Goal: Obtain resource: Download file/media

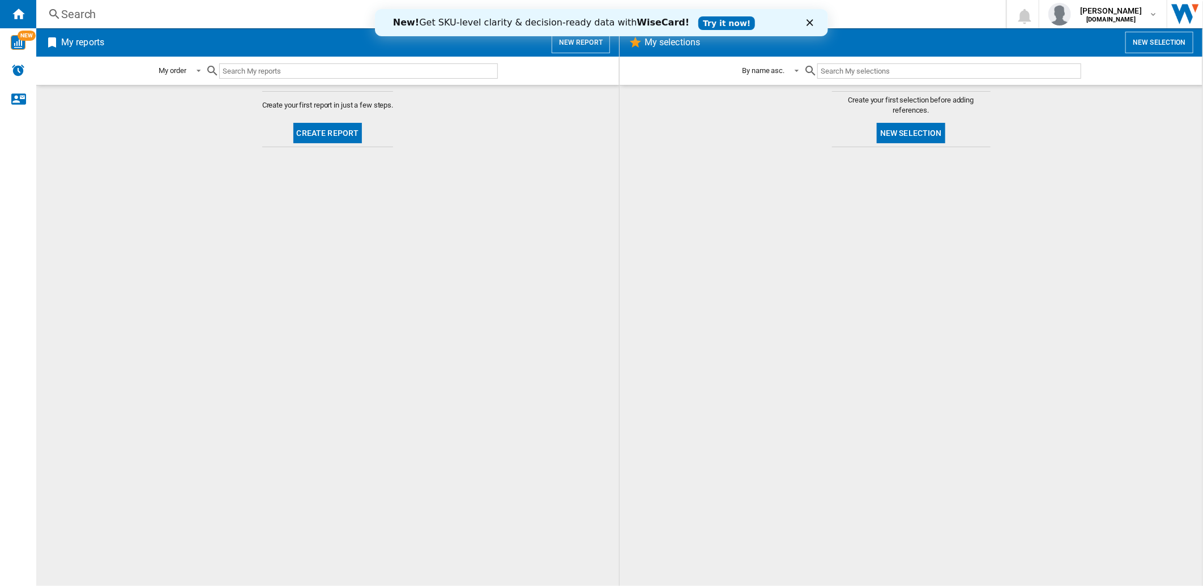
click at [84, 41] on h2 "My reports" at bounding box center [83, 43] width 48 height 22
click at [24, 41] on img "WiseCard" at bounding box center [18, 42] width 15 height 15
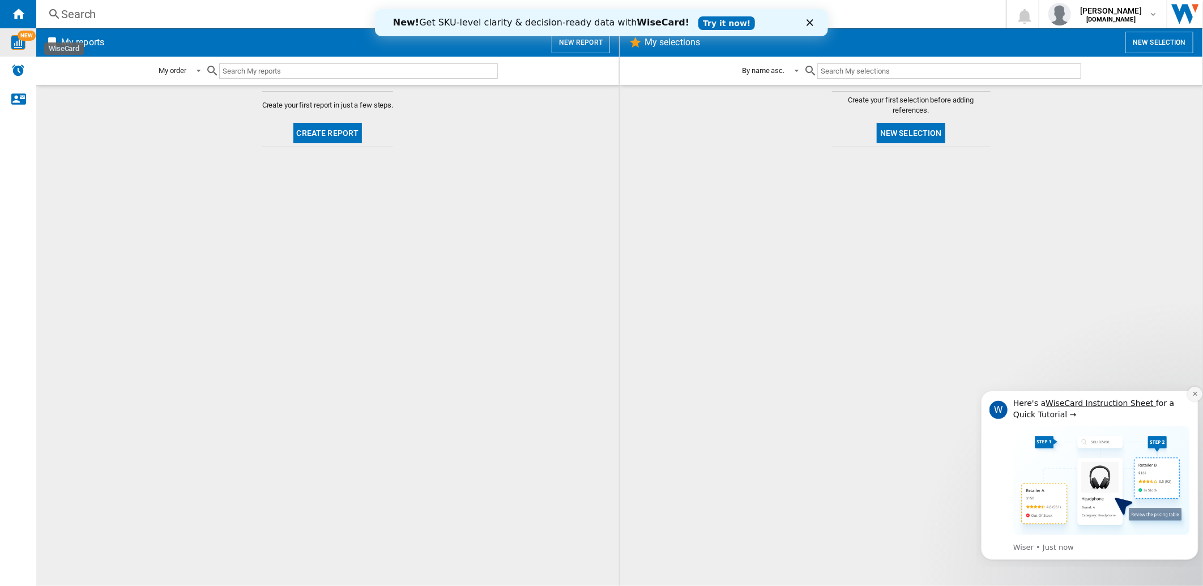
click at [1196, 394] on icon "Dismiss notification" at bounding box center [1195, 393] width 6 height 6
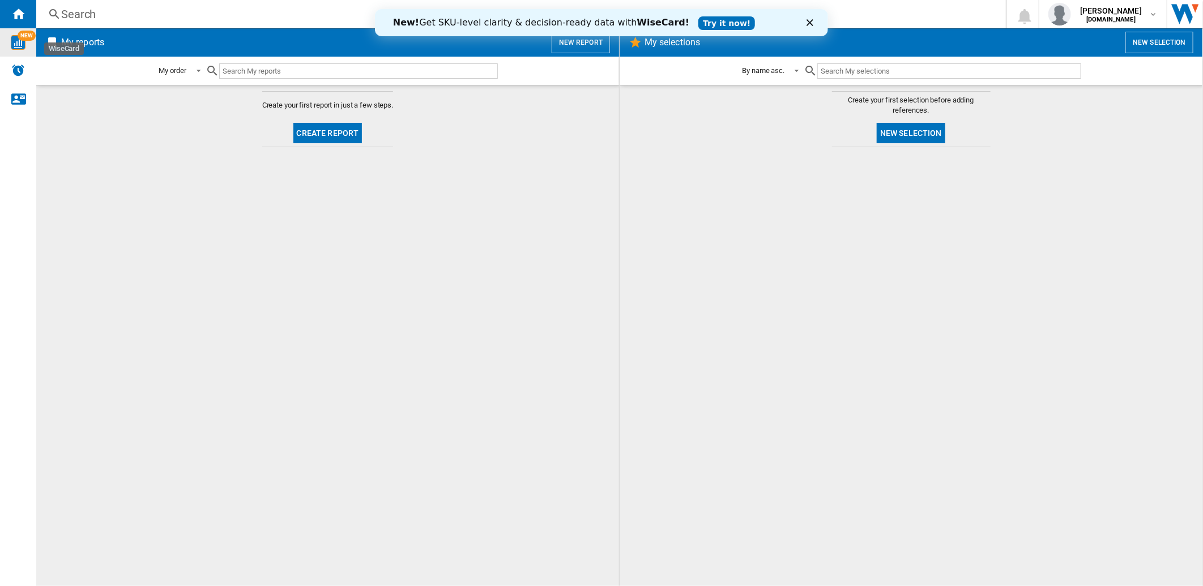
click at [811, 21] on polygon "Close" at bounding box center [809, 22] width 7 height 7
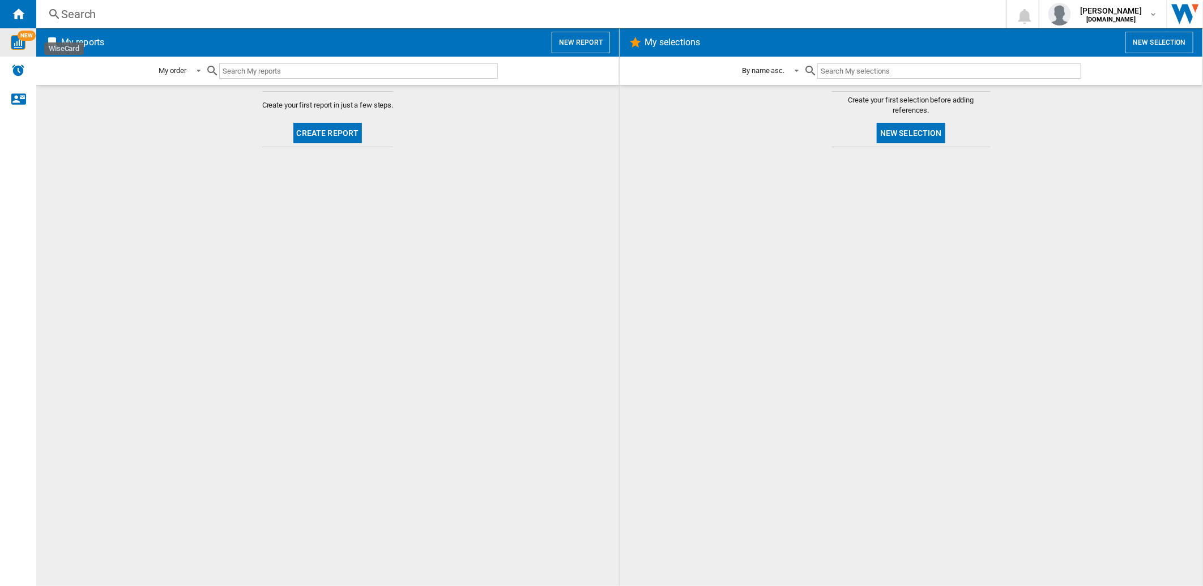
click at [317, 133] on button "Create report" at bounding box center [327, 133] width 69 height 20
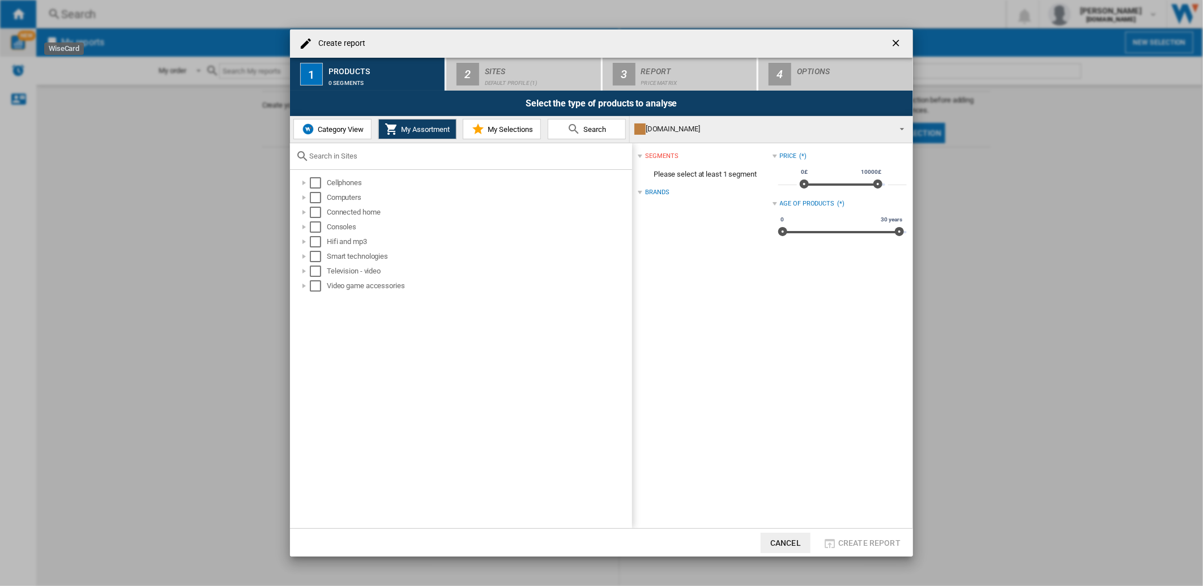
click at [341, 136] on button "Category View" at bounding box center [332, 129] width 78 height 20
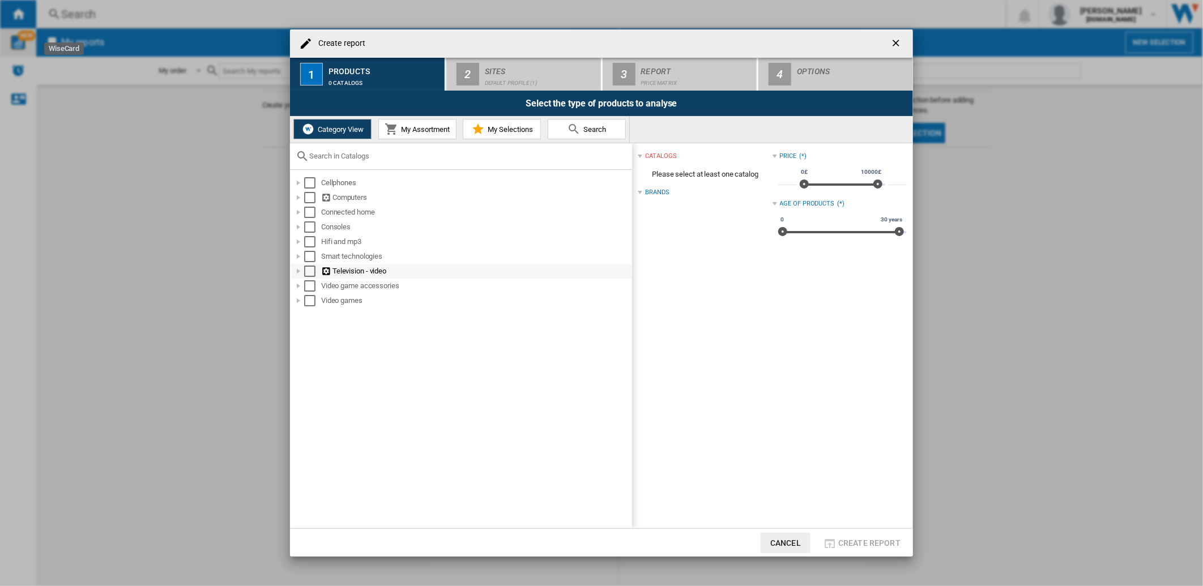
click at [298, 270] on div at bounding box center [298, 271] width 11 height 11
click at [322, 359] on div "Select" at bounding box center [322, 359] width 11 height 11
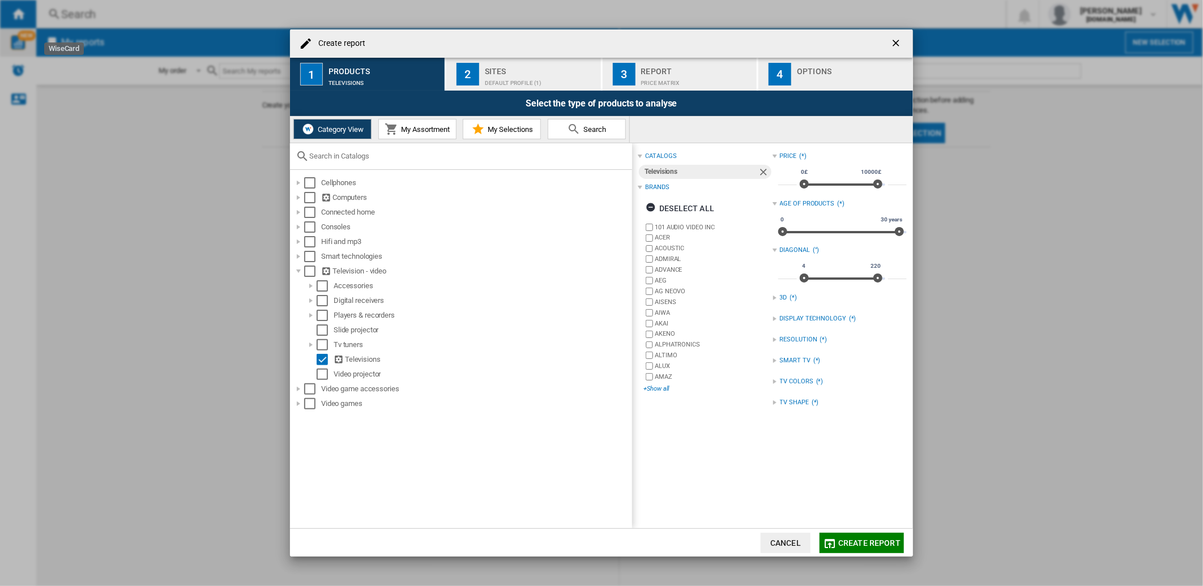
click at [672, 389] on div "+Show all" at bounding box center [708, 389] width 129 height 8
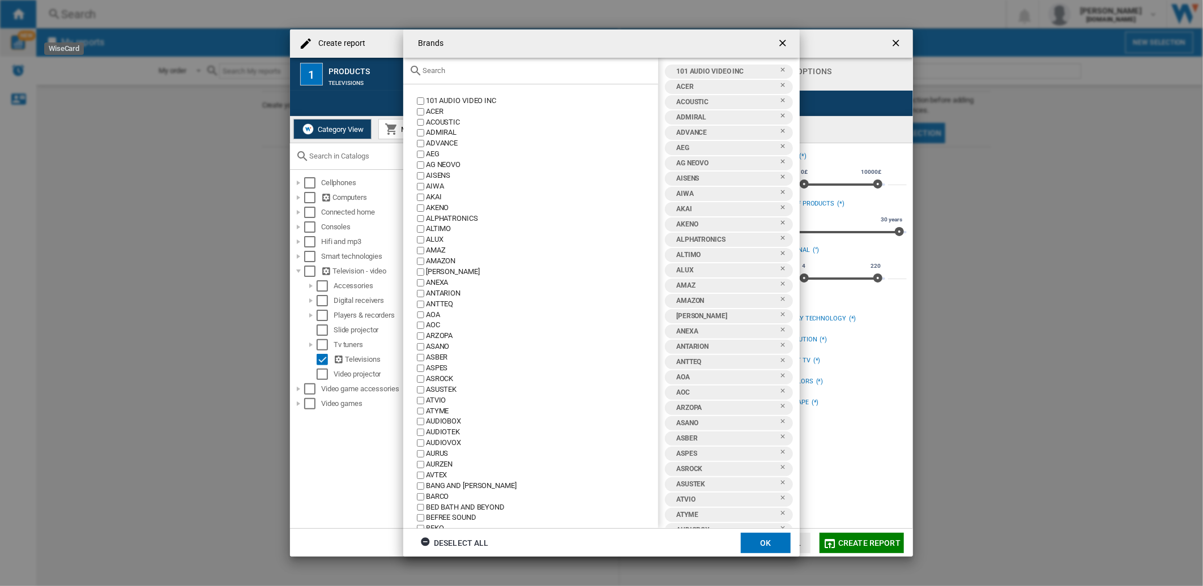
click at [755, 536] on button "OK" at bounding box center [766, 543] width 50 height 20
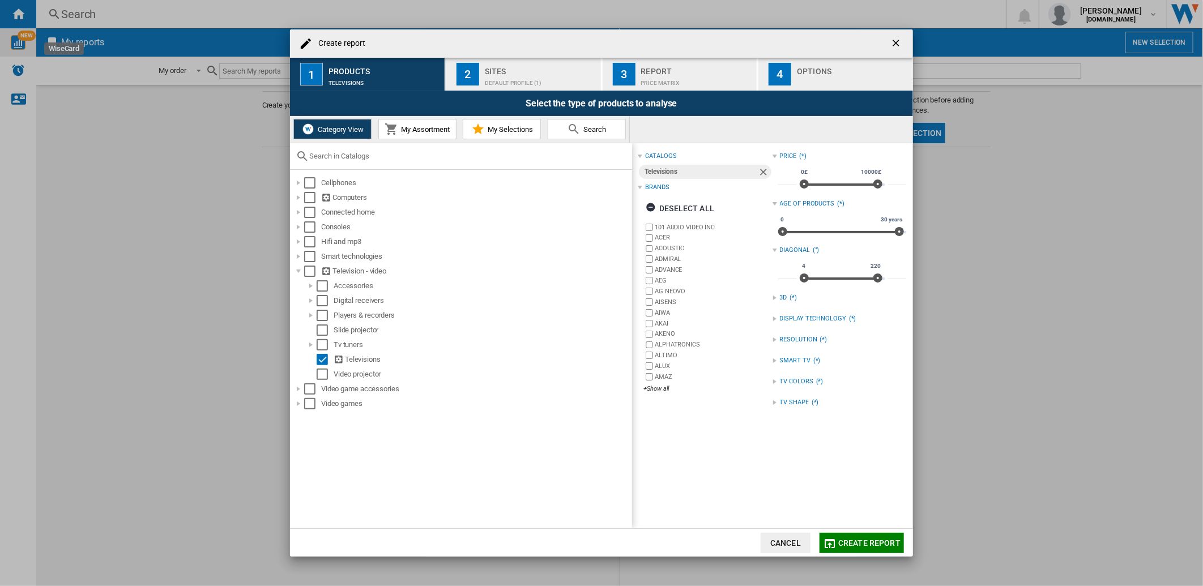
click at [451, 129] on button "My Assortment" at bounding box center [417, 129] width 78 height 20
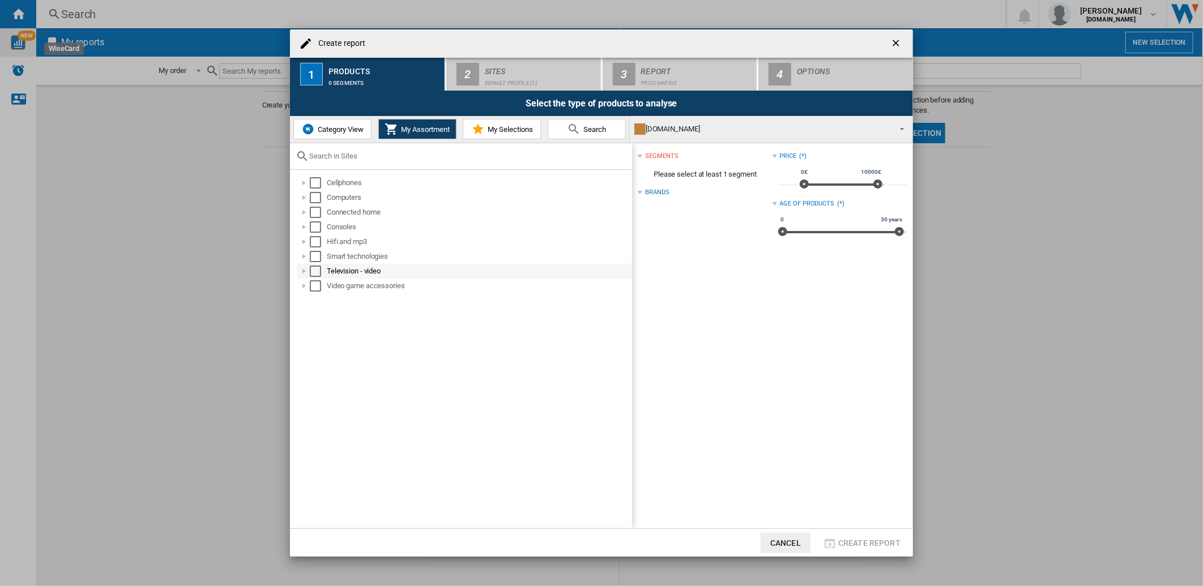
click at [304, 271] on div at bounding box center [304, 271] width 11 height 11
click at [314, 284] on div at bounding box center [316, 285] width 11 height 11
click at [338, 369] on div "Select" at bounding box center [340, 374] width 11 height 11
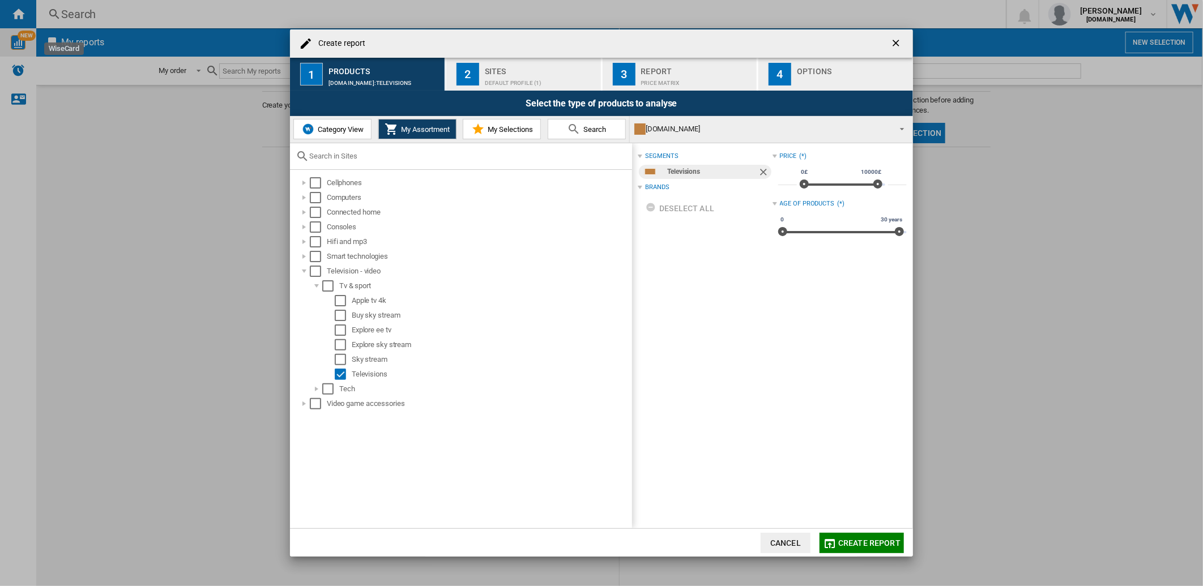
click at [521, 130] on span "My Selections" at bounding box center [509, 129] width 48 height 8
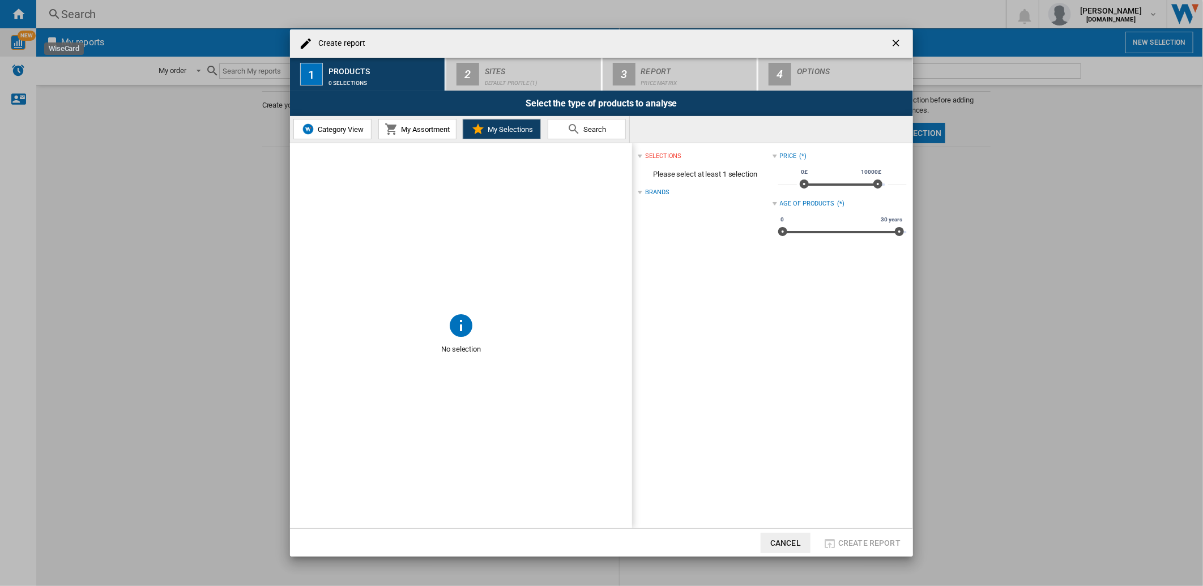
click at [662, 193] on div "Brands" at bounding box center [657, 192] width 24 height 9
click at [902, 39] on ng-md-icon "getI18NText('BUTTONS.CLOSE_DIALOG')" at bounding box center [897, 44] width 14 height 14
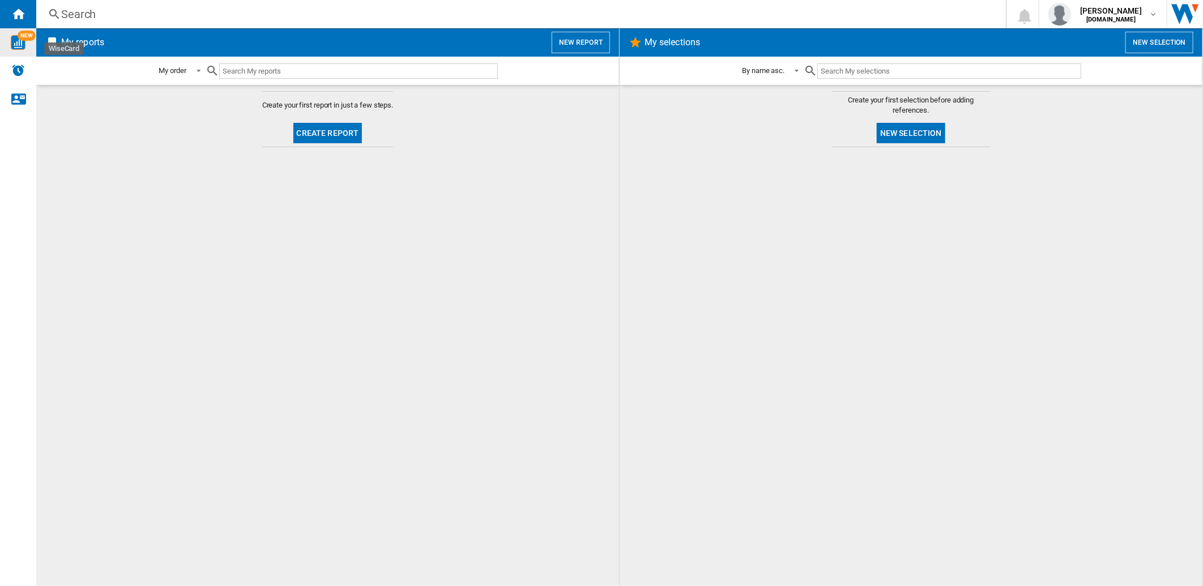
click at [579, 40] on button "New report" at bounding box center [581, 43] width 58 height 22
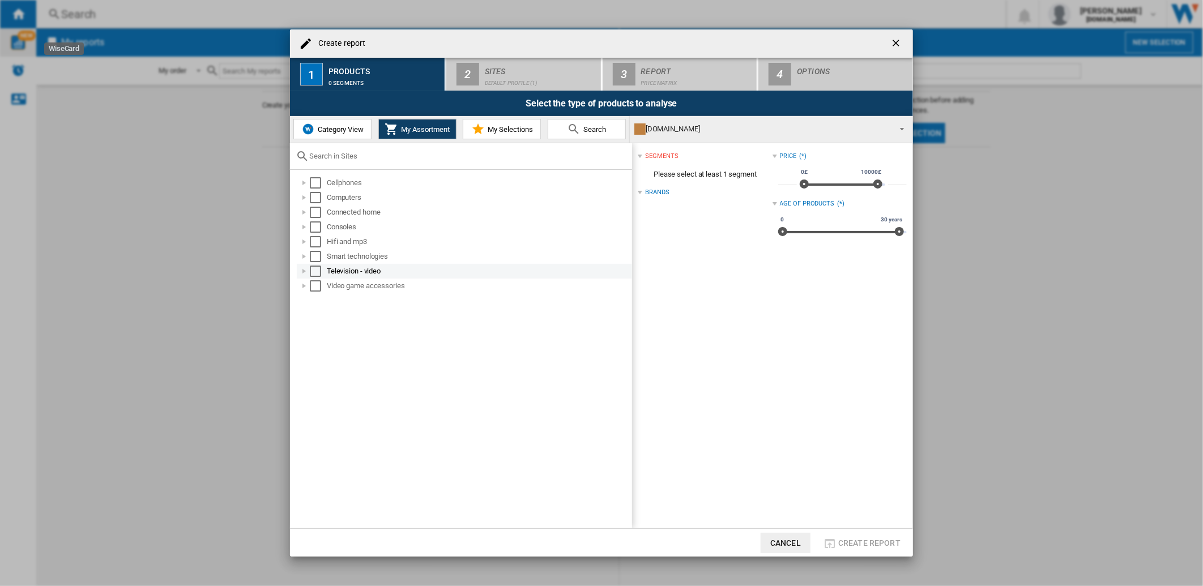
click at [306, 272] on div at bounding box center [304, 271] width 11 height 11
click at [315, 286] on div at bounding box center [316, 285] width 11 height 11
click at [338, 374] on div "Select" at bounding box center [340, 374] width 11 height 11
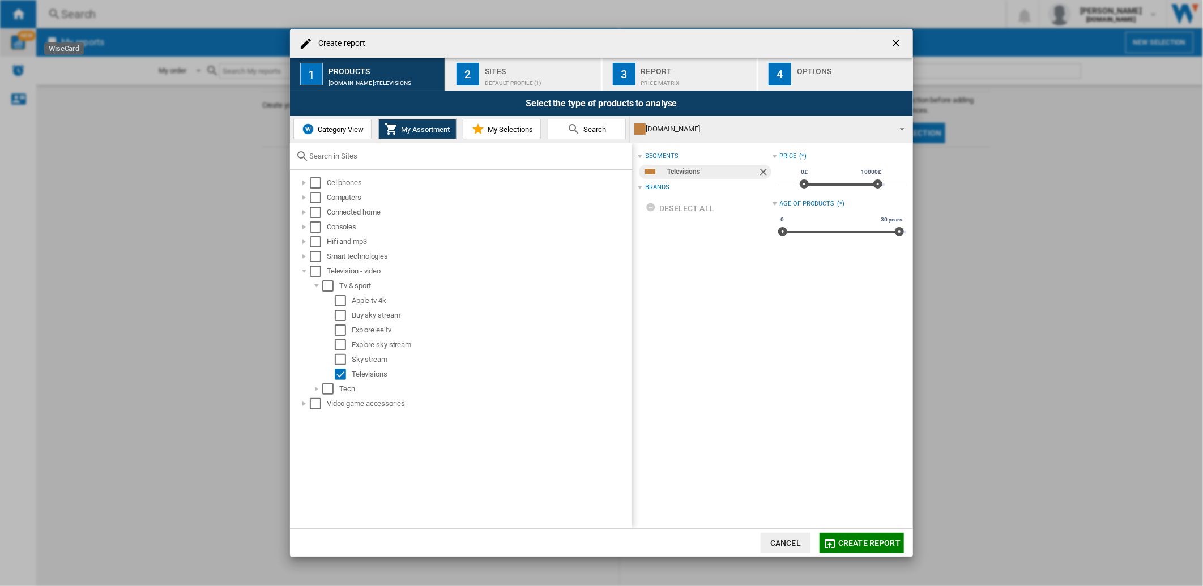
click at [334, 131] on span "Category View" at bounding box center [339, 129] width 49 height 8
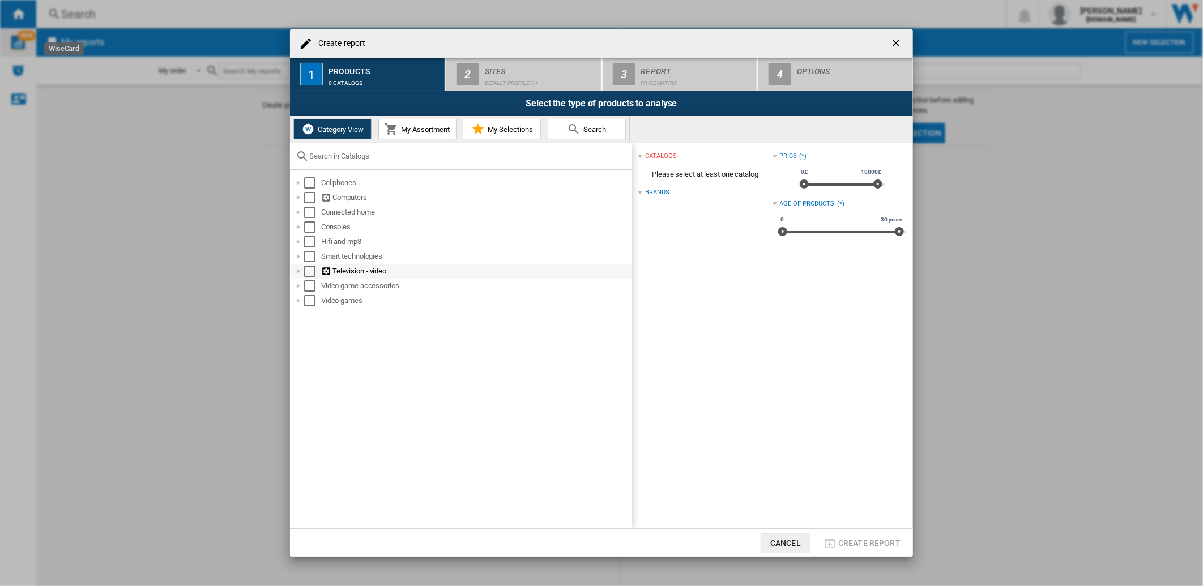
click at [295, 272] on div at bounding box center [298, 271] width 11 height 11
click at [326, 363] on div "Select" at bounding box center [322, 359] width 11 height 11
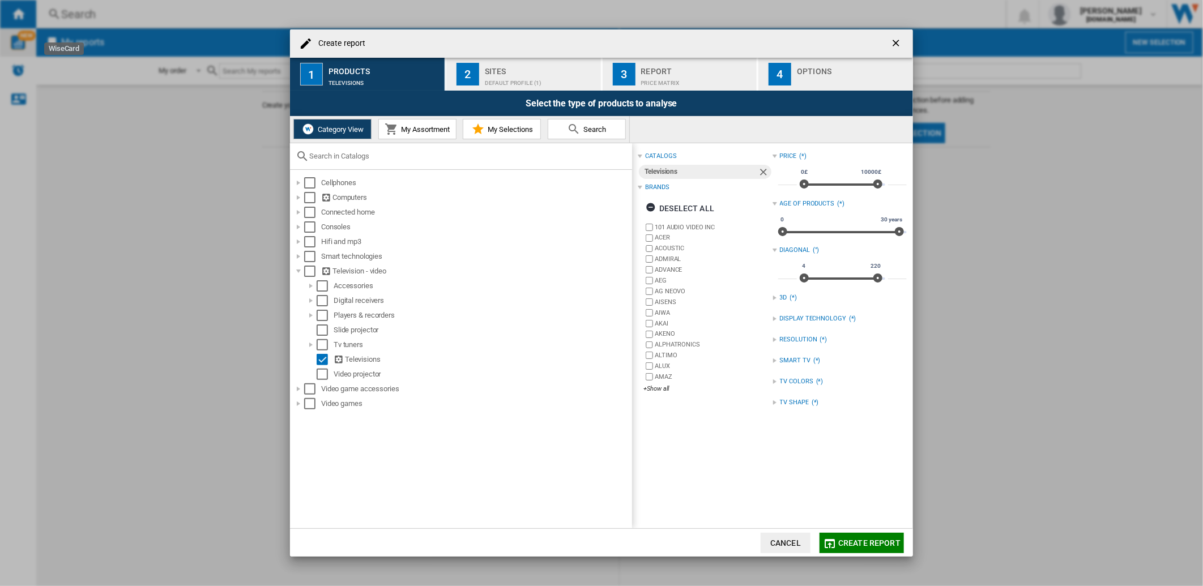
click at [493, 123] on button "My Selections" at bounding box center [502, 129] width 78 height 20
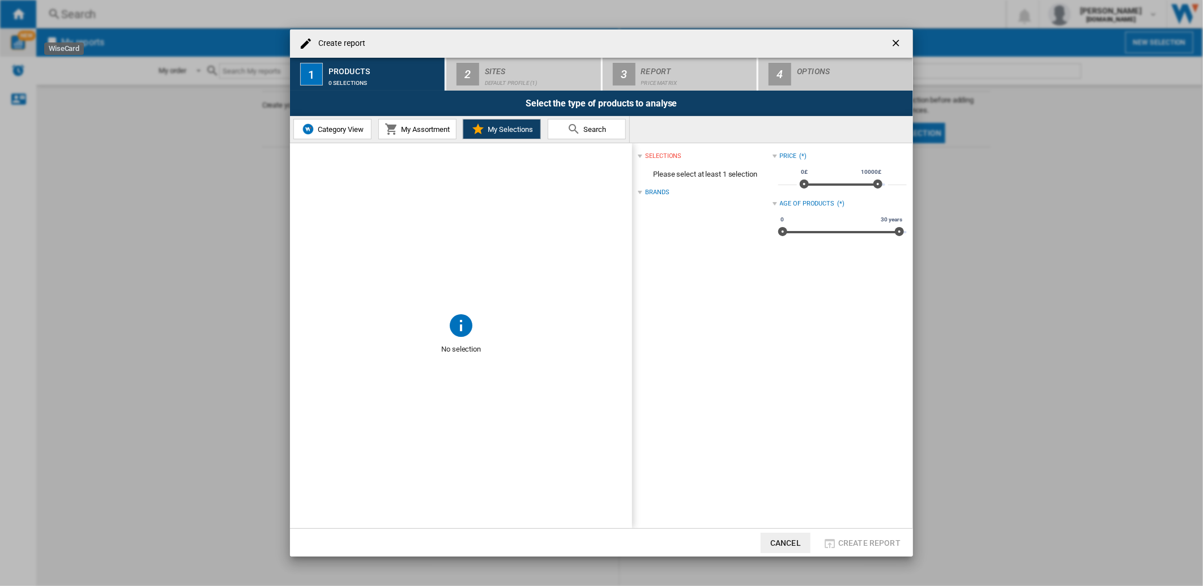
click at [726, 173] on span "Please select at least 1 selection" at bounding box center [705, 175] width 134 height 22
click at [653, 195] on div "Brands" at bounding box center [657, 192] width 24 height 9
click at [654, 194] on div "Brands" at bounding box center [657, 192] width 24 height 9
click at [473, 320] on md-icon at bounding box center [461, 325] width 27 height 27
click at [466, 321] on md-icon at bounding box center [461, 325] width 27 height 27
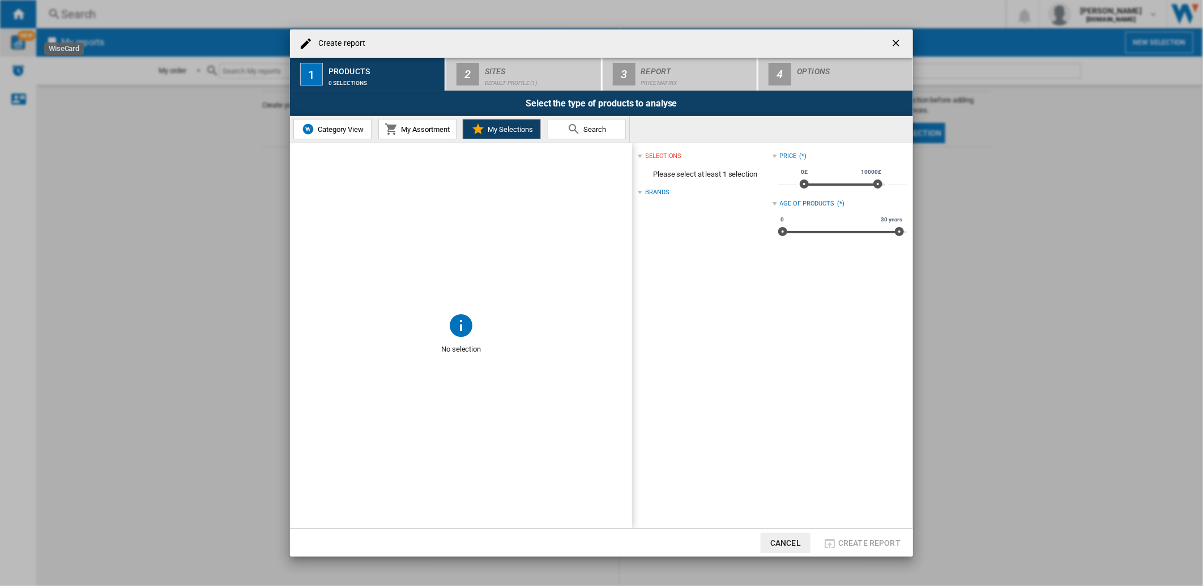
click at [466, 321] on md-icon at bounding box center [461, 325] width 27 height 27
click at [896, 45] on ng-md-icon "getI18NText('BUTTONS.CLOSE_DIALOG')" at bounding box center [897, 44] width 14 height 14
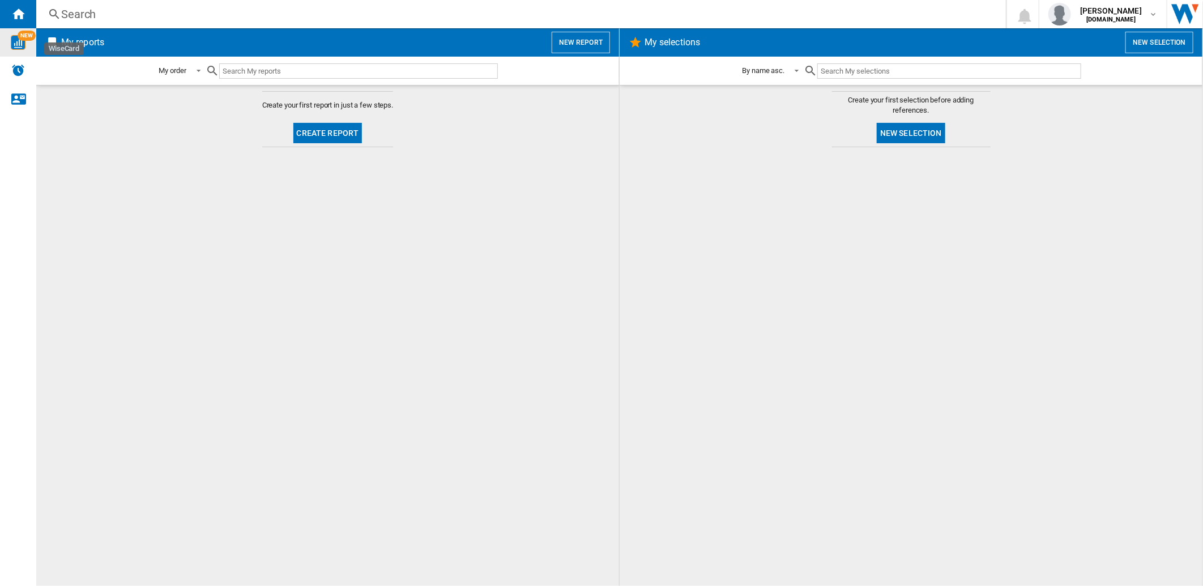
click at [1147, 38] on button "New selection" at bounding box center [1160, 43] width 68 height 22
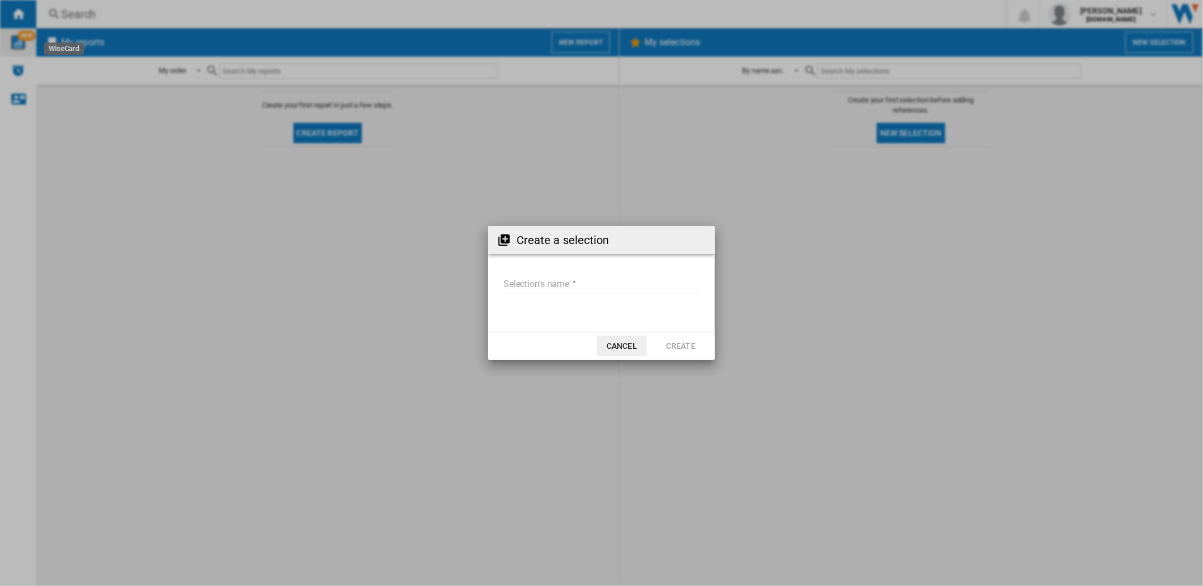
click at [626, 346] on button "Cancel" at bounding box center [622, 346] width 50 height 20
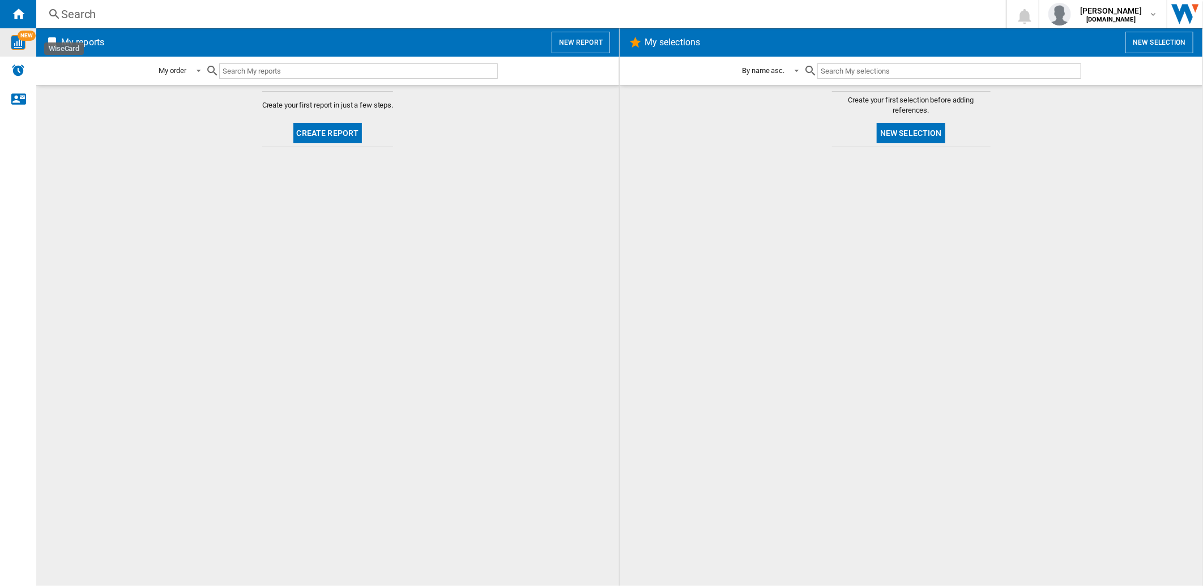
click at [907, 129] on button "New selection" at bounding box center [911, 133] width 69 height 20
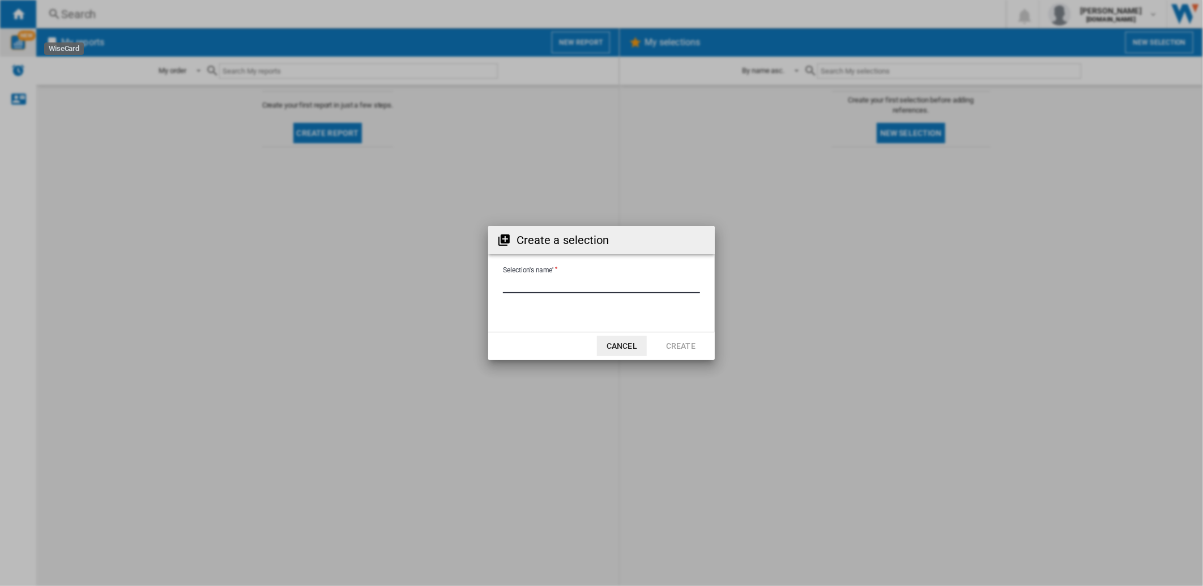
click at [585, 284] on input "Selection's name'" at bounding box center [601, 284] width 197 height 17
type input "***"
click at [685, 339] on button "Create" at bounding box center [681, 346] width 50 height 20
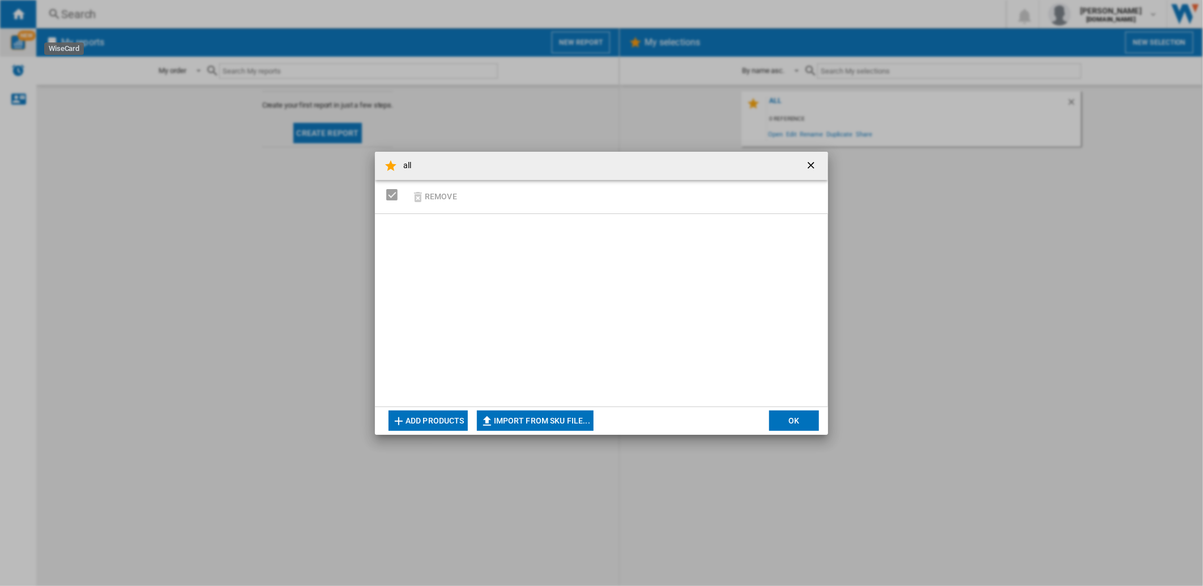
click at [812, 165] on ng-md-icon "getI18NText('BUTTONS.CLOSE_DIALOG')" at bounding box center [813, 167] width 14 height 14
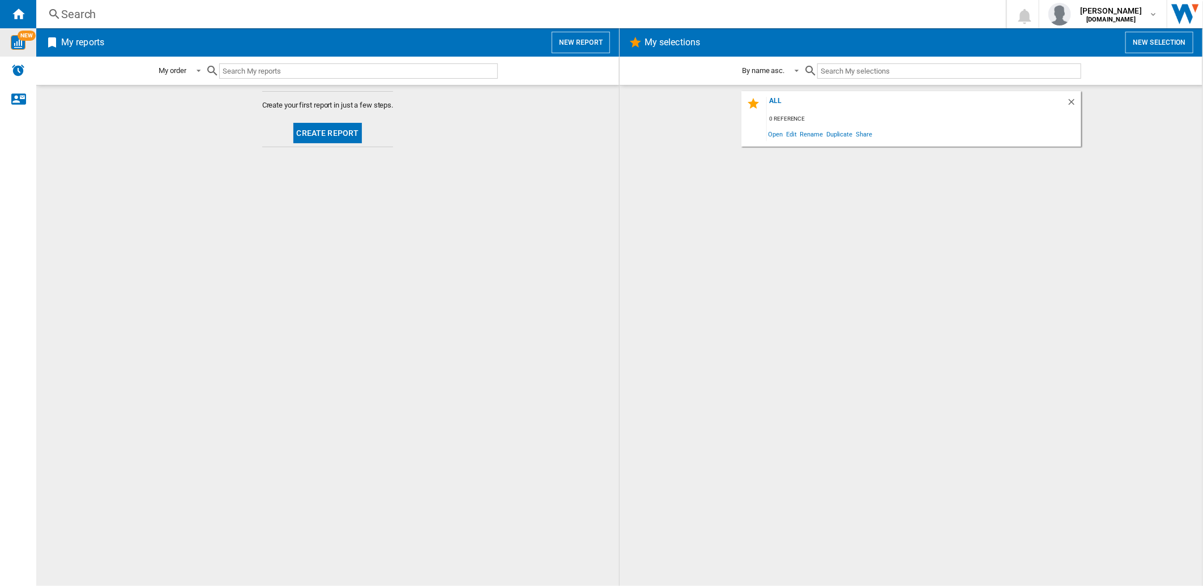
click at [565, 36] on button "New report" at bounding box center [581, 43] width 58 height 22
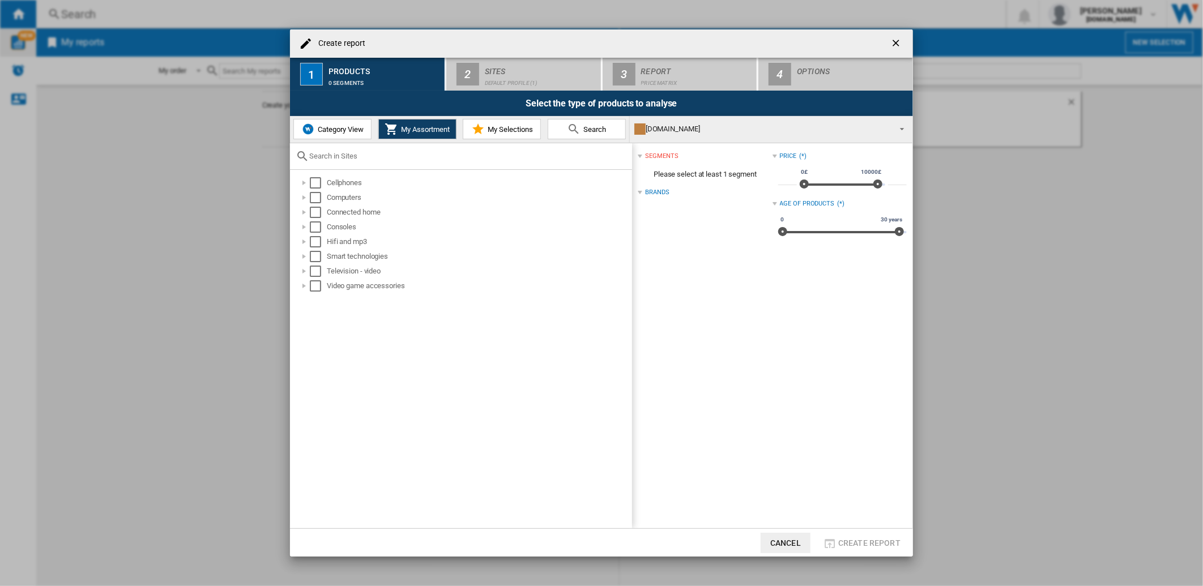
click at [315, 133] on span "Category View" at bounding box center [339, 129] width 49 height 8
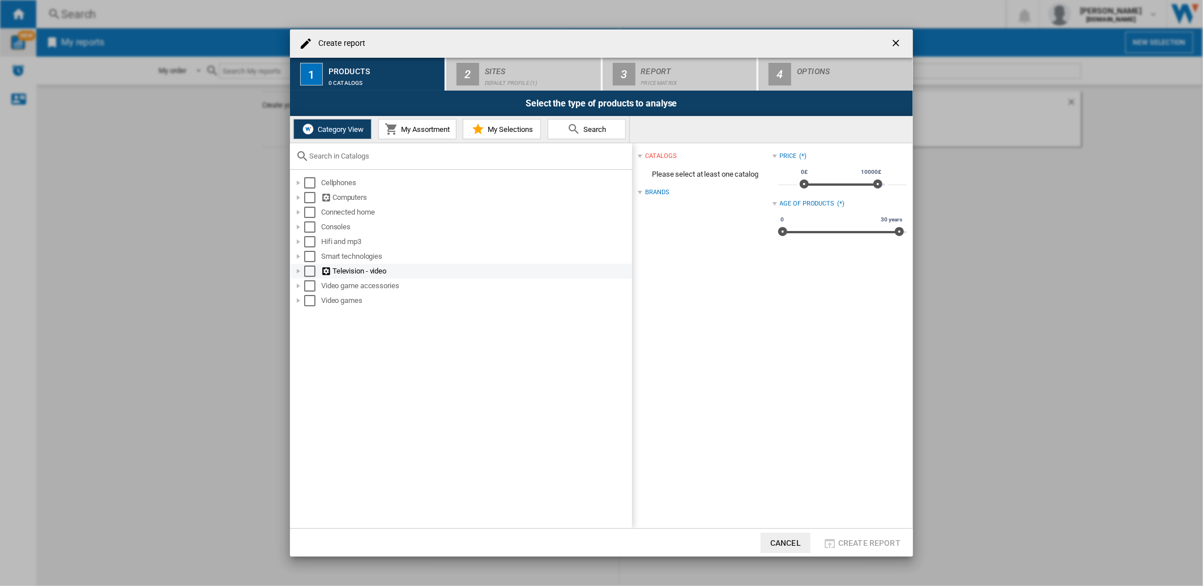
click at [299, 270] on div at bounding box center [298, 271] width 11 height 11
click at [321, 359] on div "Select" at bounding box center [322, 359] width 11 height 11
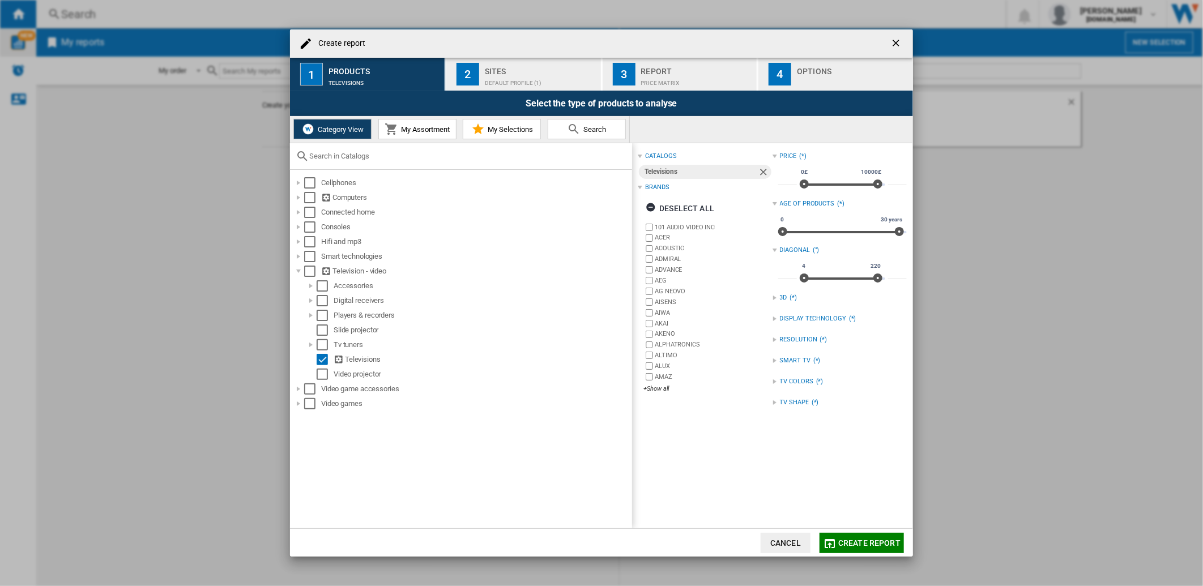
click at [431, 131] on span "My Assortment" at bounding box center [424, 129] width 52 height 8
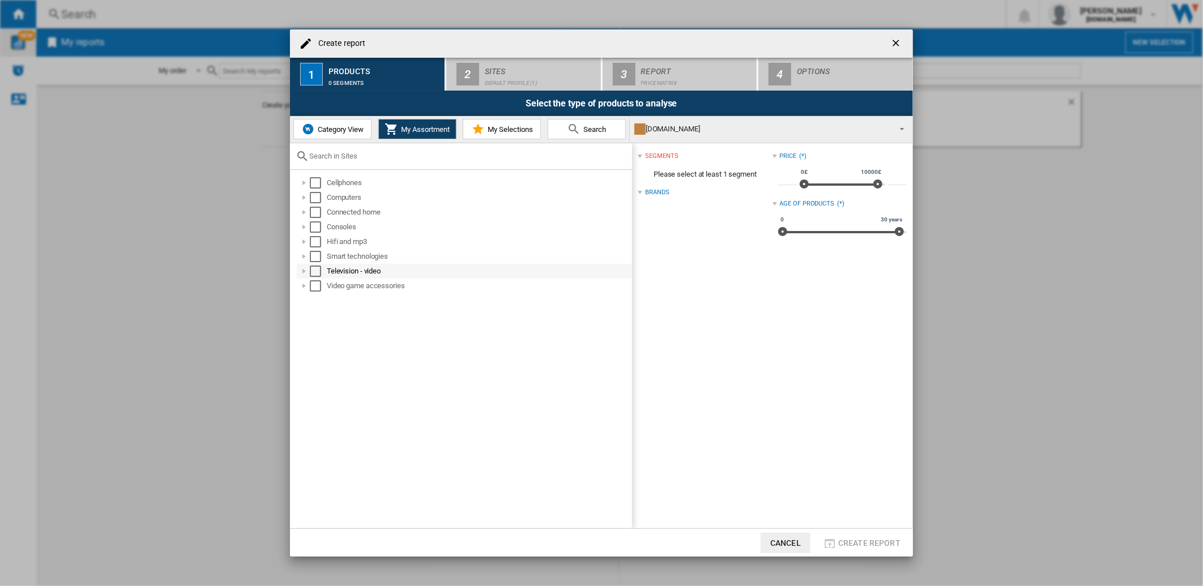
click at [301, 273] on div at bounding box center [304, 271] width 11 height 11
click at [314, 287] on div at bounding box center [316, 285] width 11 height 11
click at [340, 372] on div "Select" at bounding box center [340, 374] width 11 height 11
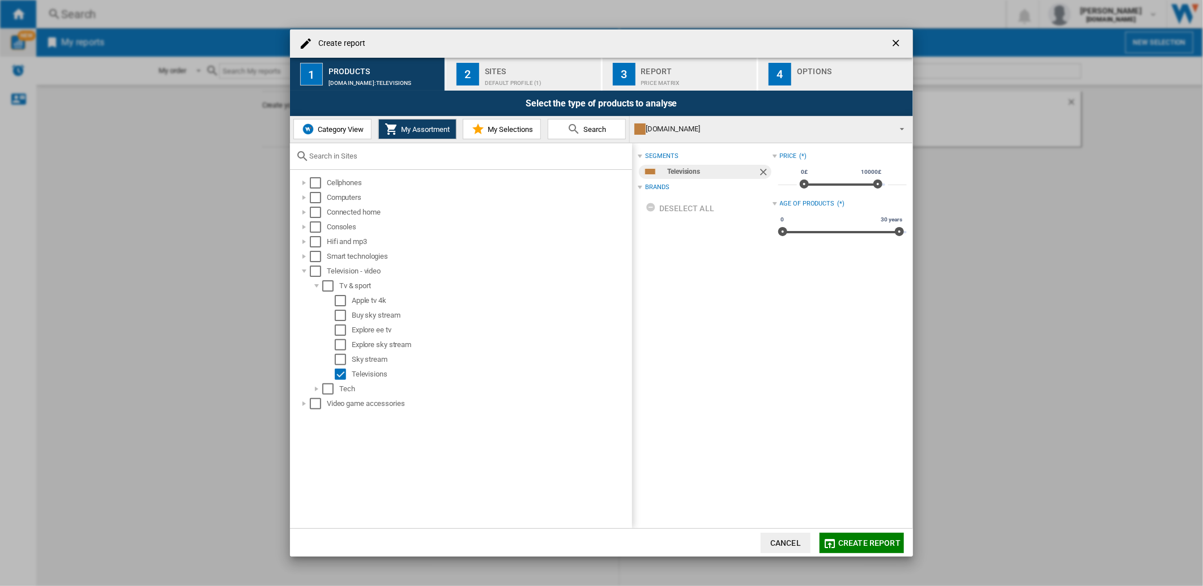
click at [569, 131] on md-icon at bounding box center [575, 129] width 14 height 14
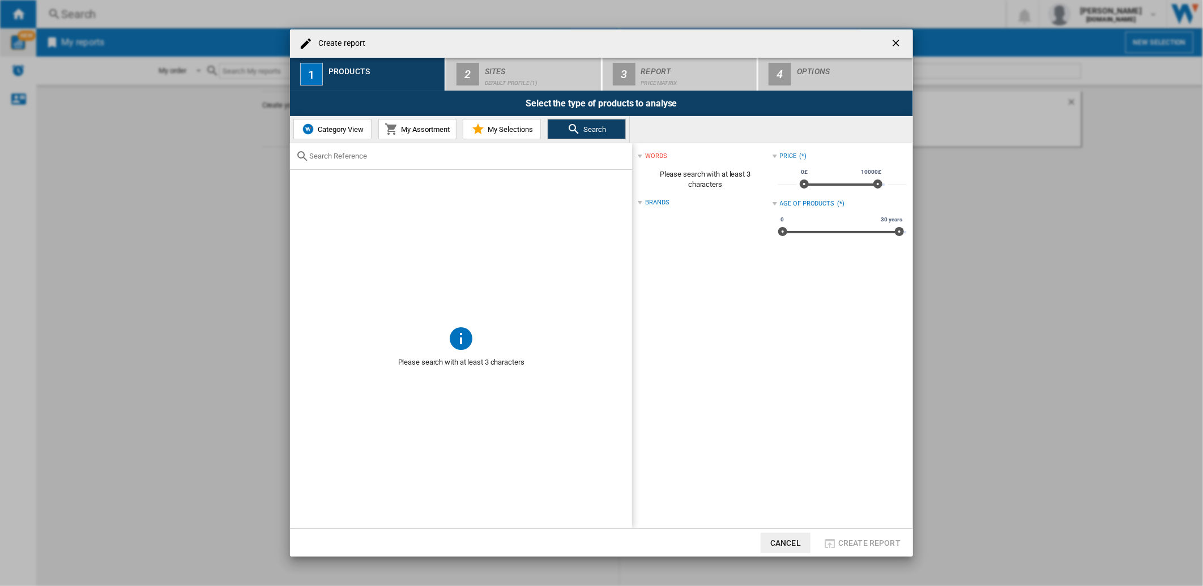
click at [482, 130] on md-icon at bounding box center [478, 129] width 14 height 14
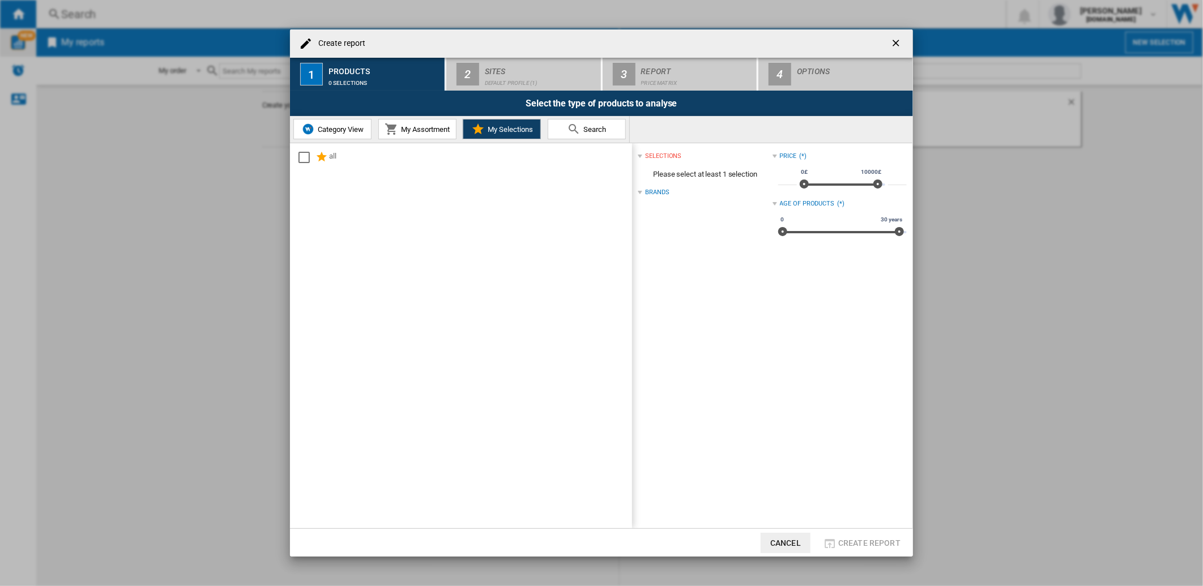
click at [391, 130] on md-icon at bounding box center [392, 129] width 14 height 14
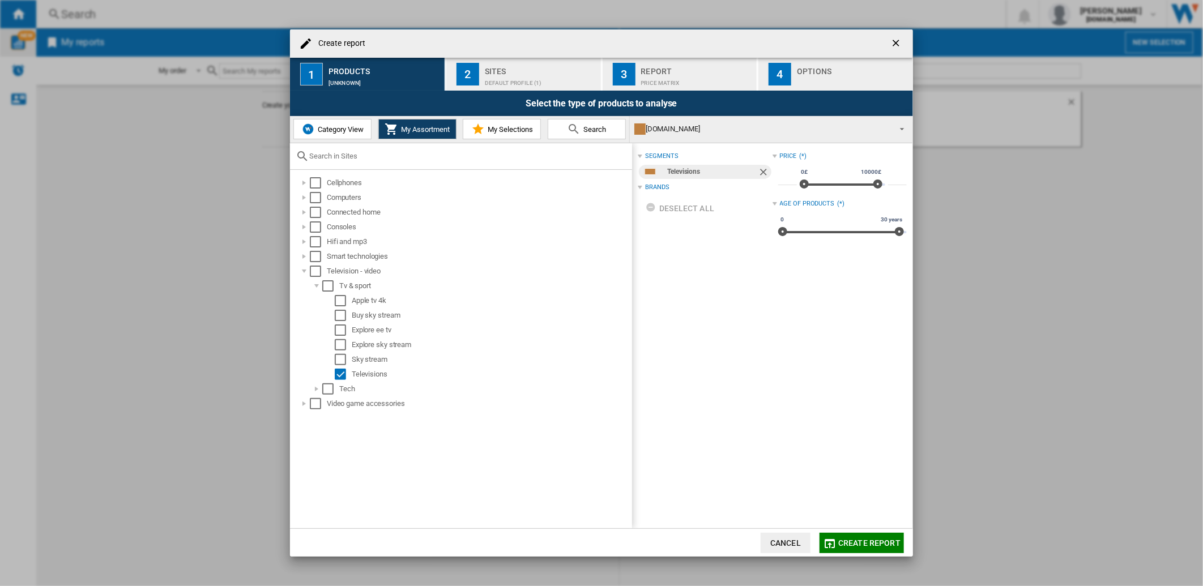
click at [833, 538] on md-icon "button" at bounding box center [830, 544] width 14 height 14
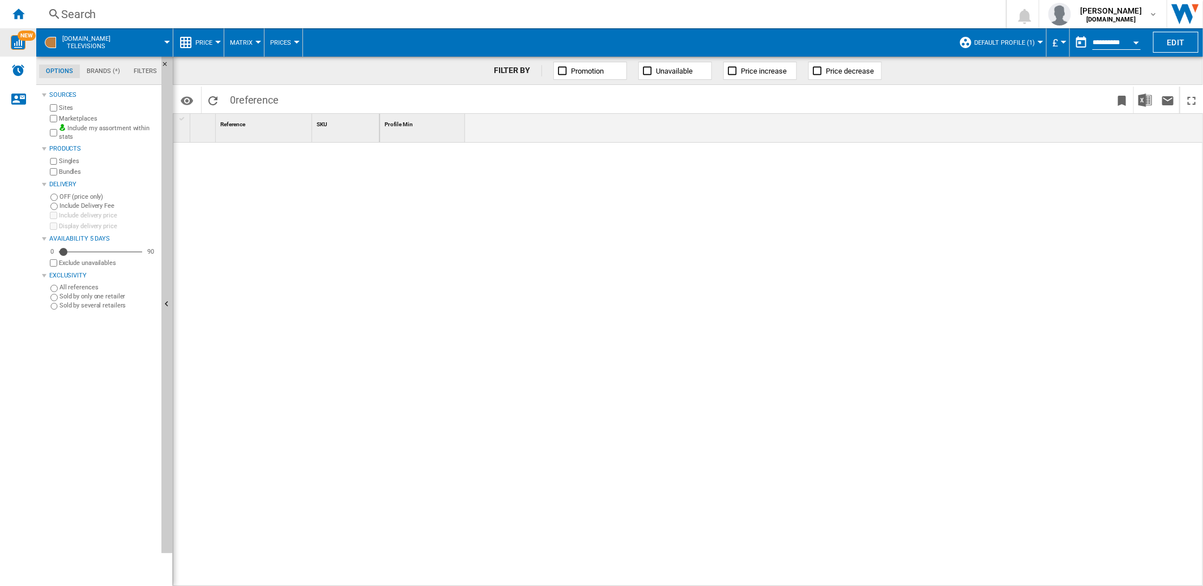
click at [164, 44] on span at bounding box center [146, 42] width 41 height 28
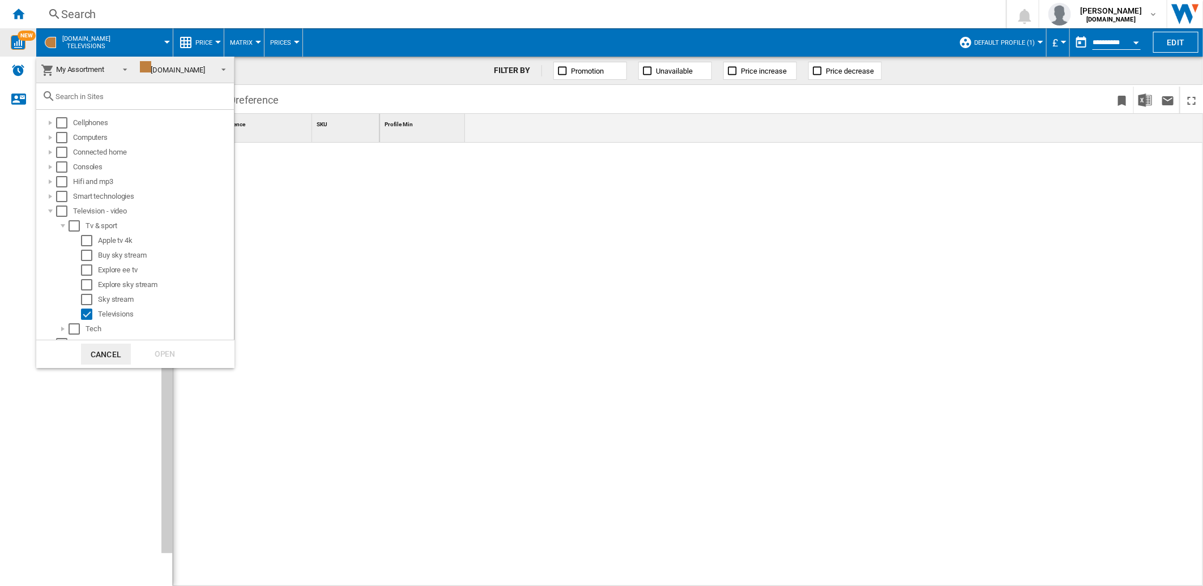
click at [184, 72] on span "[DOMAIN_NAME]" at bounding box center [176, 69] width 72 height 17
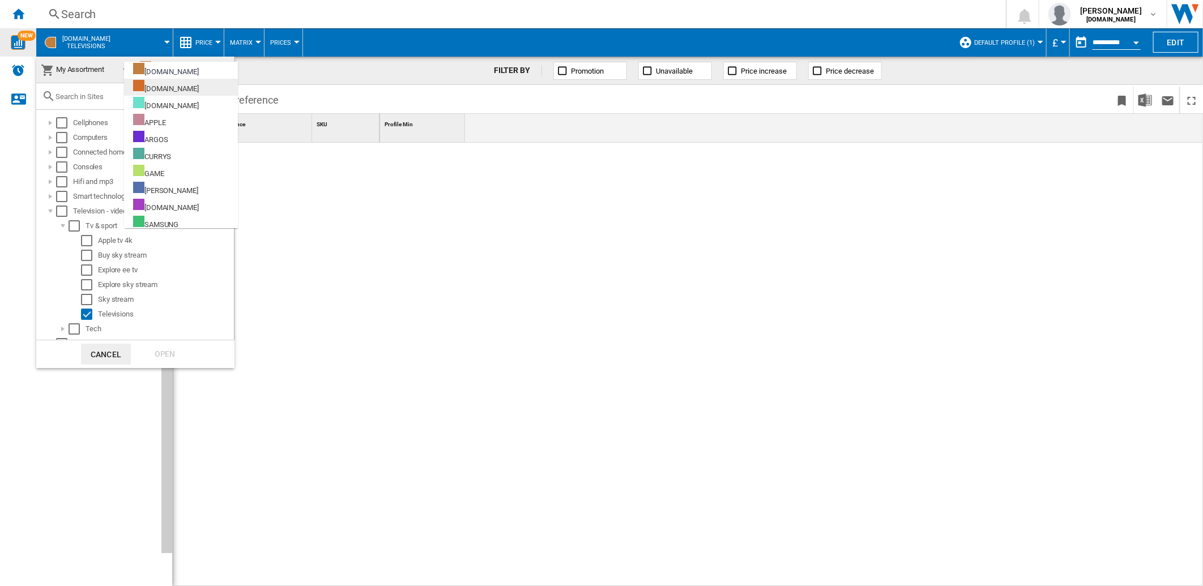
click at [184, 86] on div "[DOMAIN_NAME]" at bounding box center [166, 87] width 66 height 14
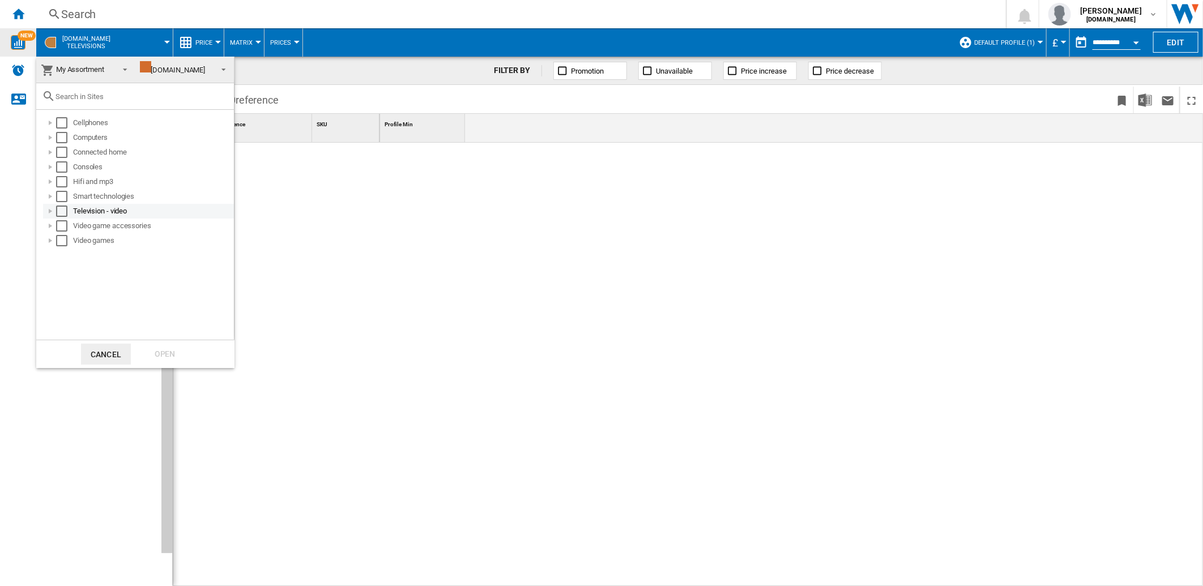
click at [48, 214] on div at bounding box center [50, 211] width 11 height 11
click at [64, 225] on div at bounding box center [62, 225] width 11 height 11
drag, startPoint x: 297, startPoint y: 218, endPoint x: 306, endPoint y: 214, distance: 10.1
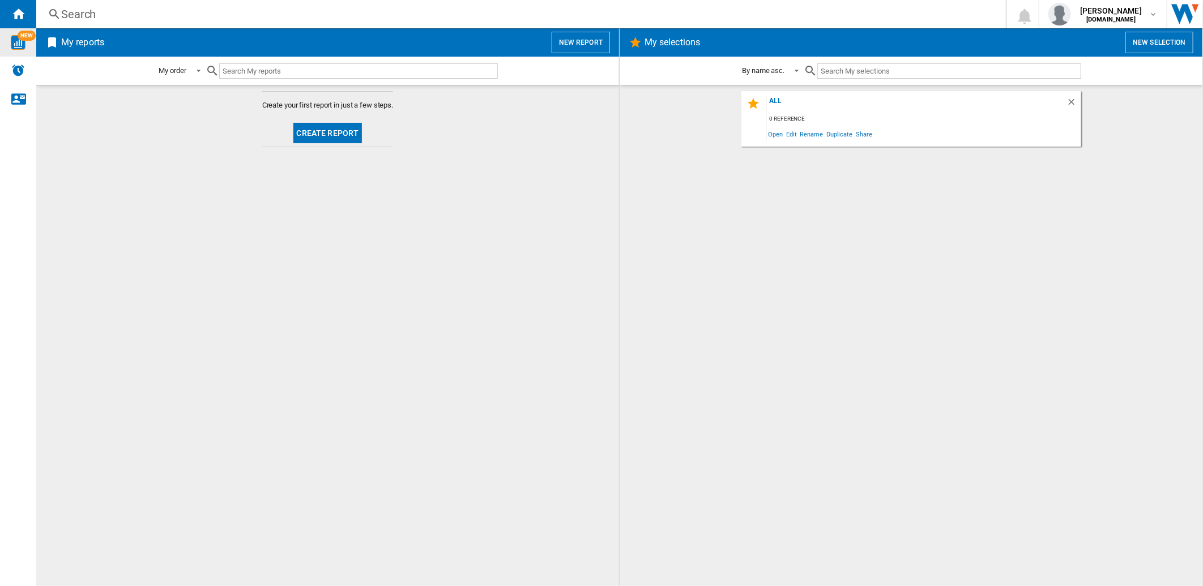
click at [93, 37] on h2 "My reports" at bounding box center [83, 43] width 48 height 22
click at [178, 74] on div "My order" at bounding box center [172, 71] width 27 height 8
click at [341, 138] on md-backdrop at bounding box center [601, 293] width 1203 height 586
click at [317, 121] on span "Create report" at bounding box center [328, 134] width 78 height 28
click at [317, 127] on button "Create report" at bounding box center [327, 133] width 69 height 20
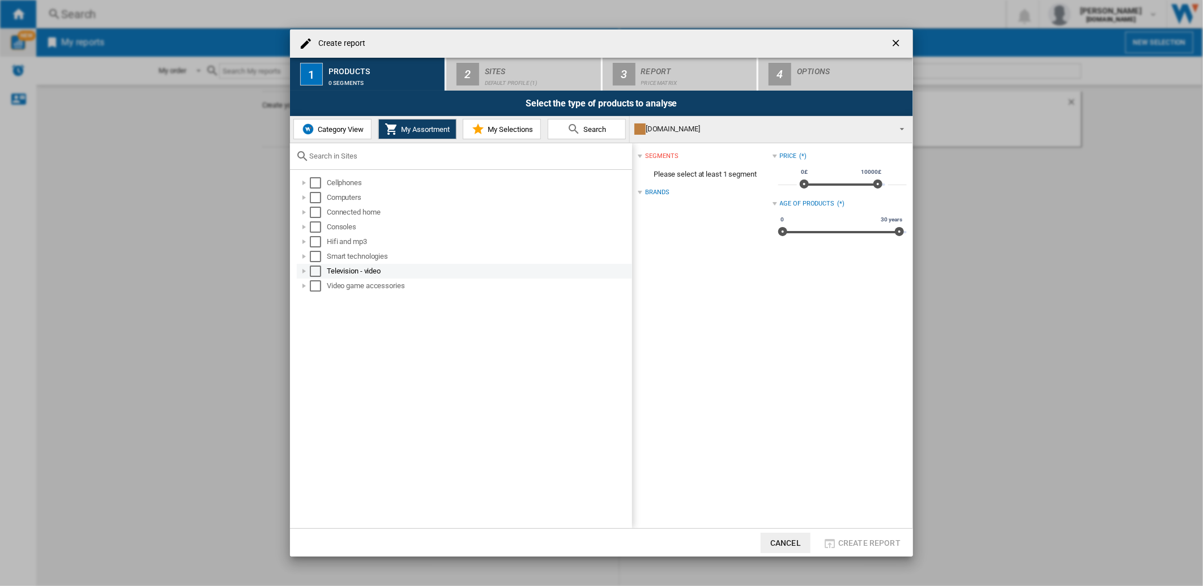
click at [300, 269] on div at bounding box center [304, 271] width 11 height 11
click at [319, 288] on div at bounding box center [316, 285] width 11 height 11
click at [344, 372] on div "Select" at bounding box center [340, 374] width 11 height 11
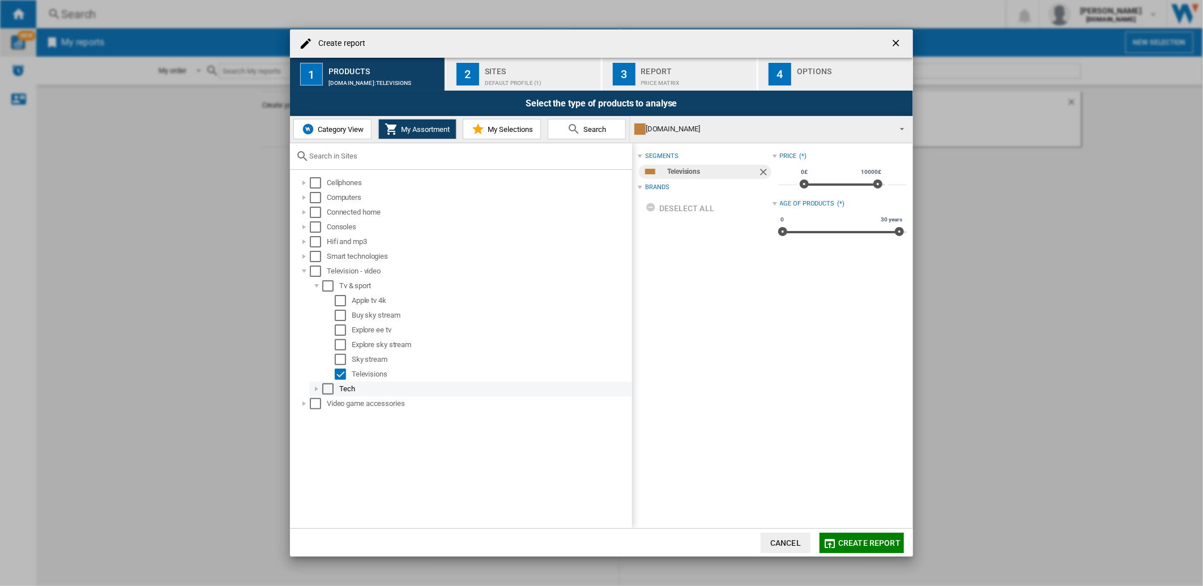
click at [315, 387] on div at bounding box center [316, 389] width 11 height 11
click at [344, 402] on div "Select" at bounding box center [340, 403] width 11 height 11
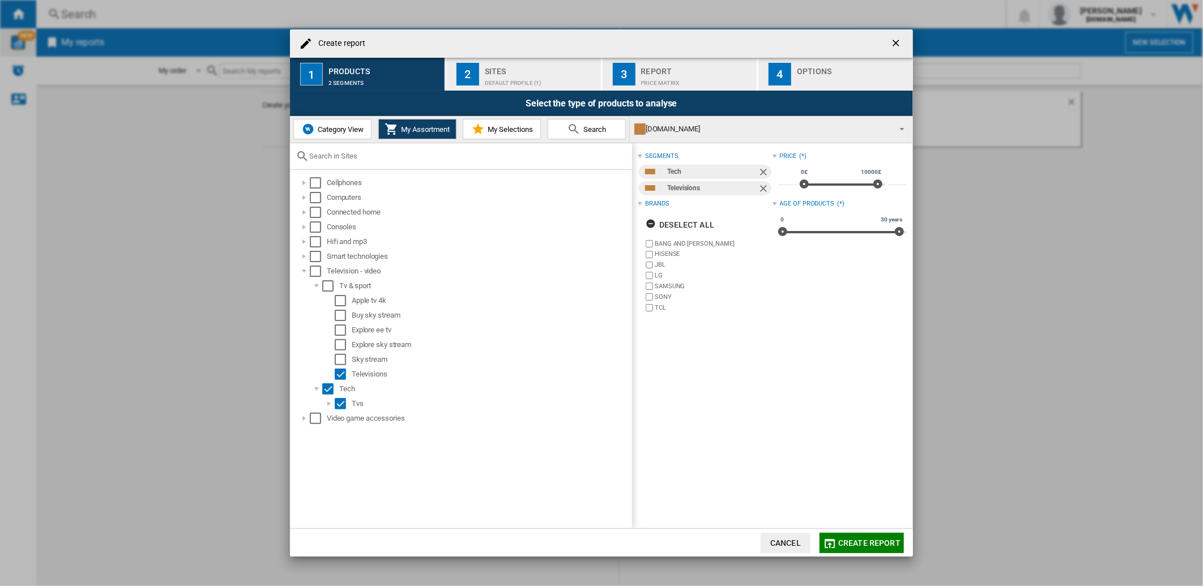
click at [857, 542] on span "Create report" at bounding box center [869, 543] width 62 height 9
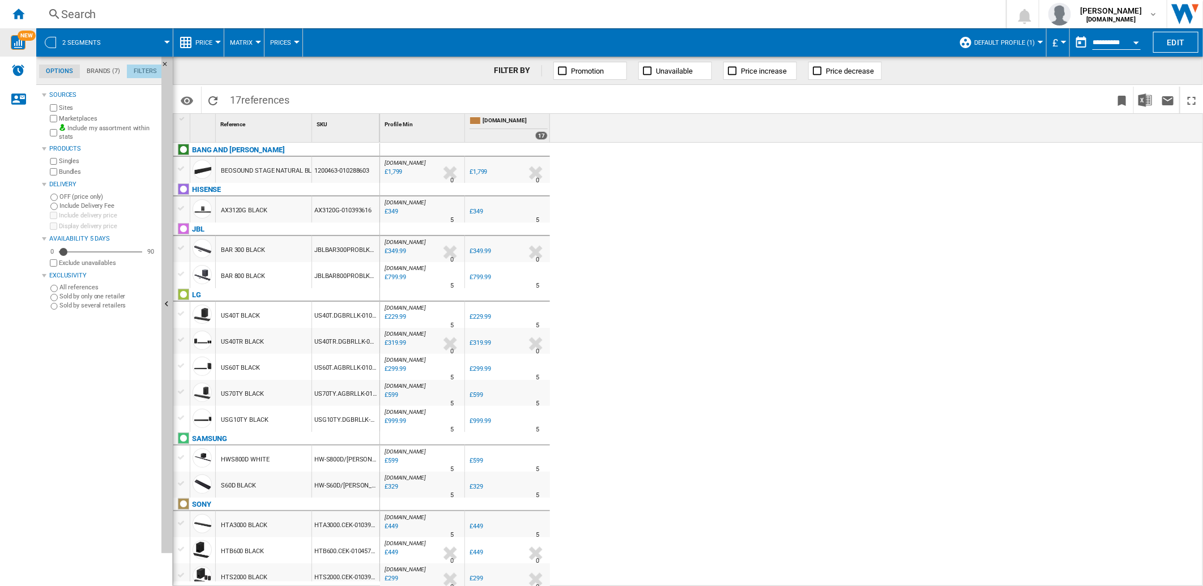
click at [139, 75] on md-tab-item "Filters" at bounding box center [145, 72] width 37 height 14
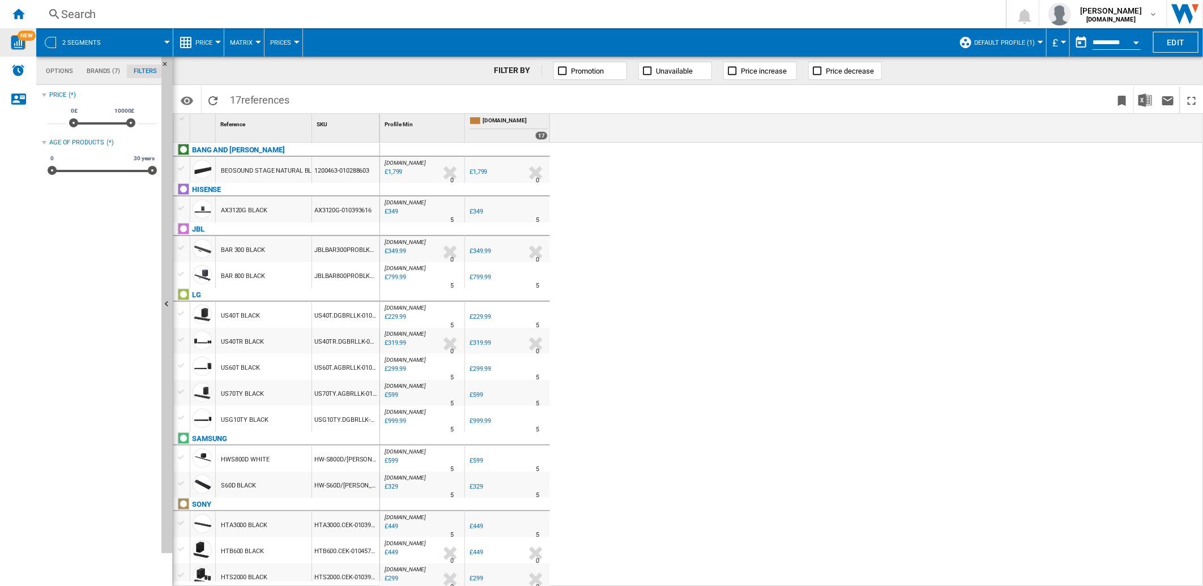
click at [93, 71] on md-tab-item "Brands (7)" at bounding box center [103, 72] width 47 height 14
click at [70, 70] on md-tab-item "Options" at bounding box center [59, 72] width 41 height 14
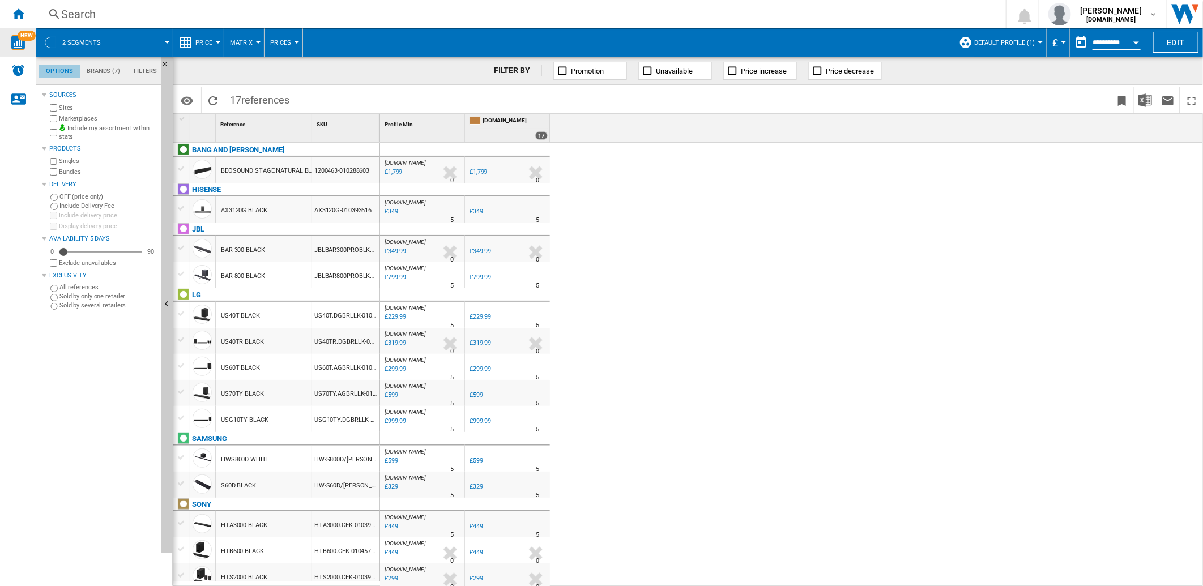
scroll to position [13, 0]
click at [258, 42] on div at bounding box center [258, 42] width 6 height 3
click at [257, 72] on span "Matrix" at bounding box center [245, 70] width 24 height 10
click at [218, 41] on div at bounding box center [218, 42] width 6 height 3
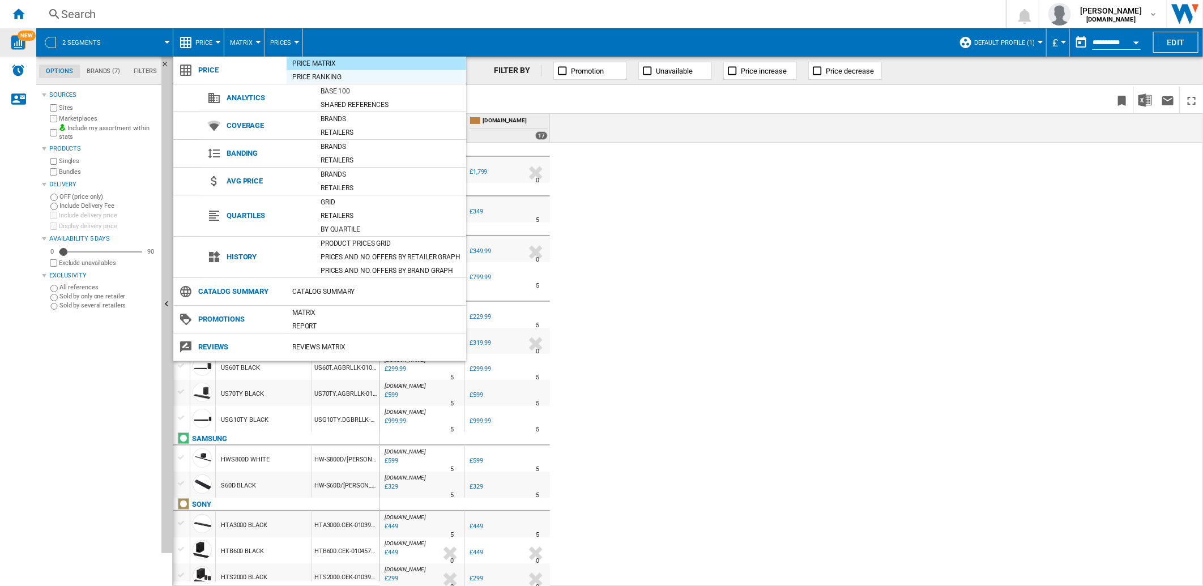
click at [331, 76] on div "Price Ranking" at bounding box center [377, 76] width 180 height 11
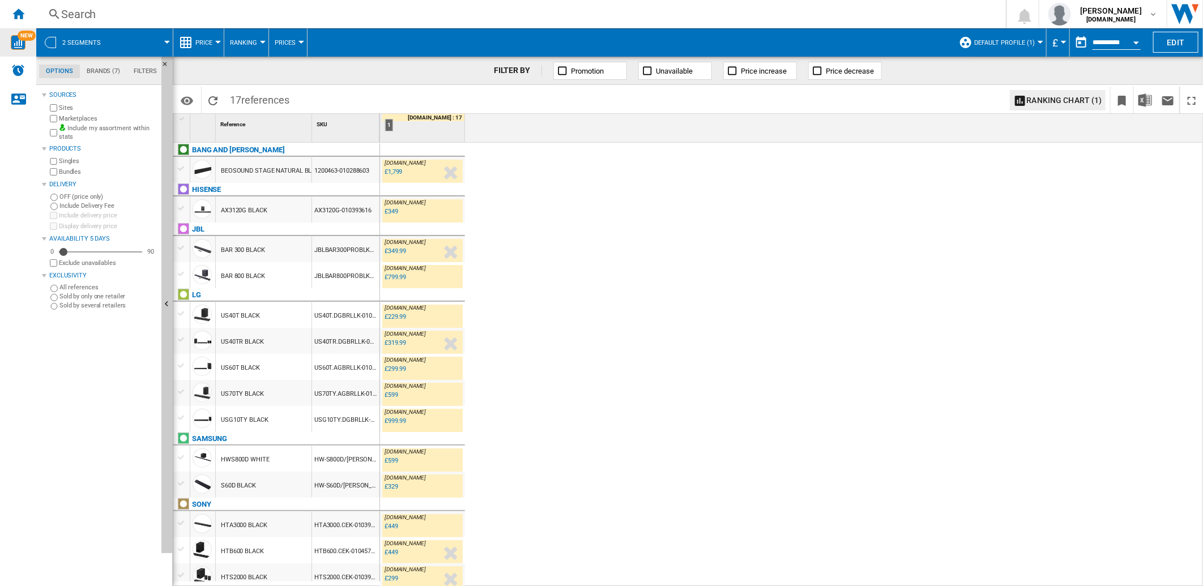
click at [213, 44] on button "Price" at bounding box center [206, 42] width 23 height 28
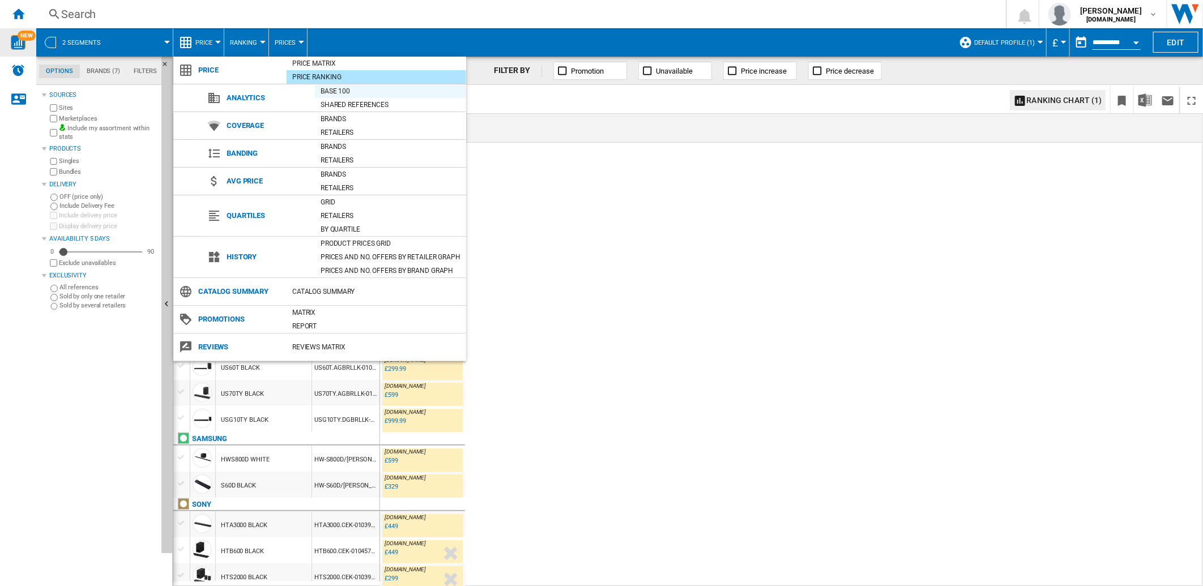
click at [334, 91] on div "Base 100" at bounding box center [390, 91] width 151 height 11
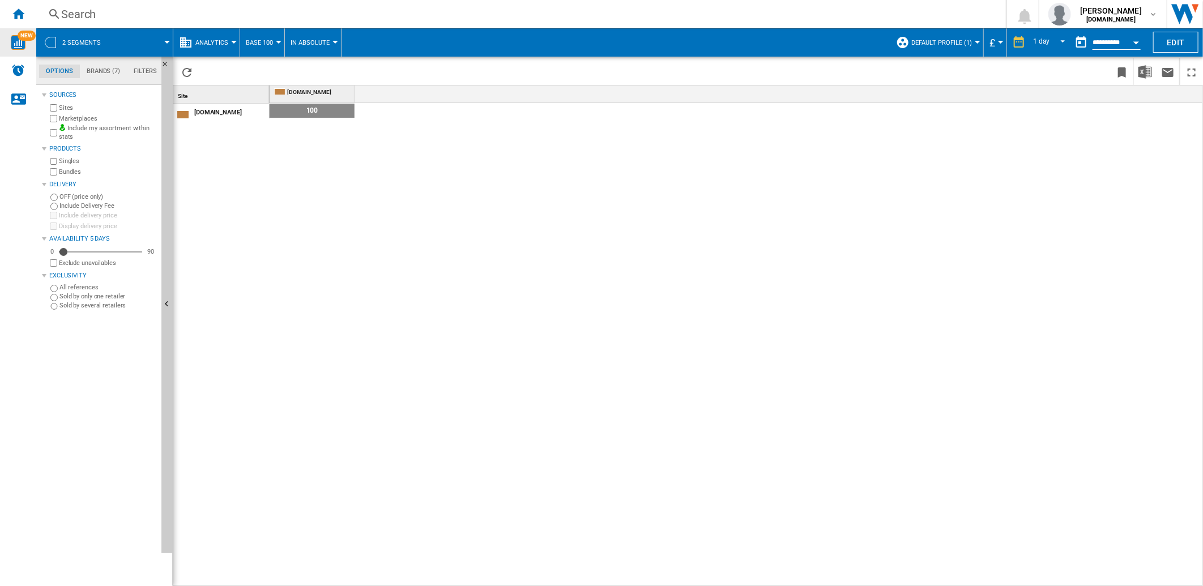
click at [234, 46] on md-menu "Analytics Price Price Matrix Price Ranking Analytics Base 100 Shared references…" at bounding box center [206, 42] width 67 height 28
click at [234, 40] on md-menu "Analytics Price Price Matrix Price Ranking Analytics Base 100 Shared references…" at bounding box center [206, 42] width 67 height 28
click at [234, 43] on md-menu "Analytics Price Price Matrix Price Ranking Analytics Base 100 Shared references…" at bounding box center [206, 42] width 67 height 28
click at [233, 42] on div at bounding box center [234, 42] width 6 height 3
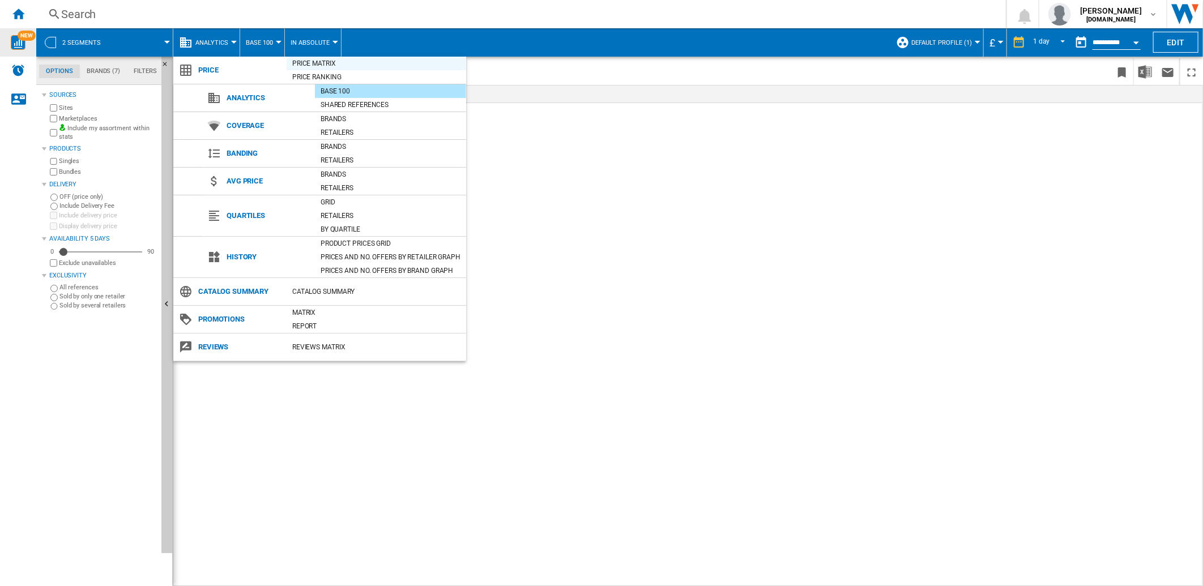
click at [302, 65] on div "Price Matrix" at bounding box center [377, 63] width 180 height 11
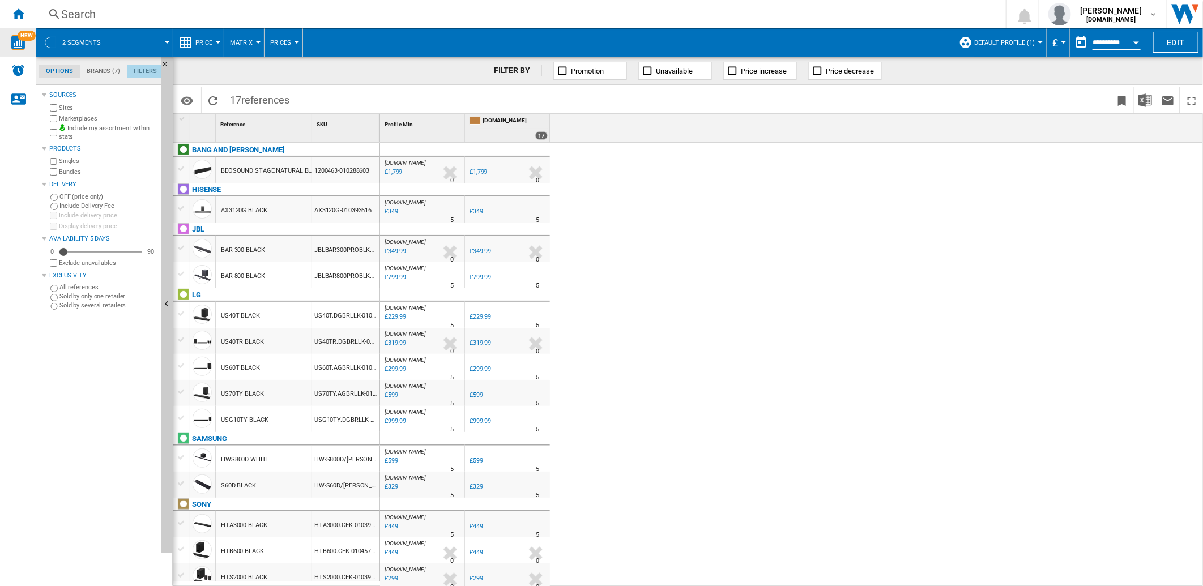
click at [146, 74] on md-tab-item "Filters" at bounding box center [145, 72] width 37 height 14
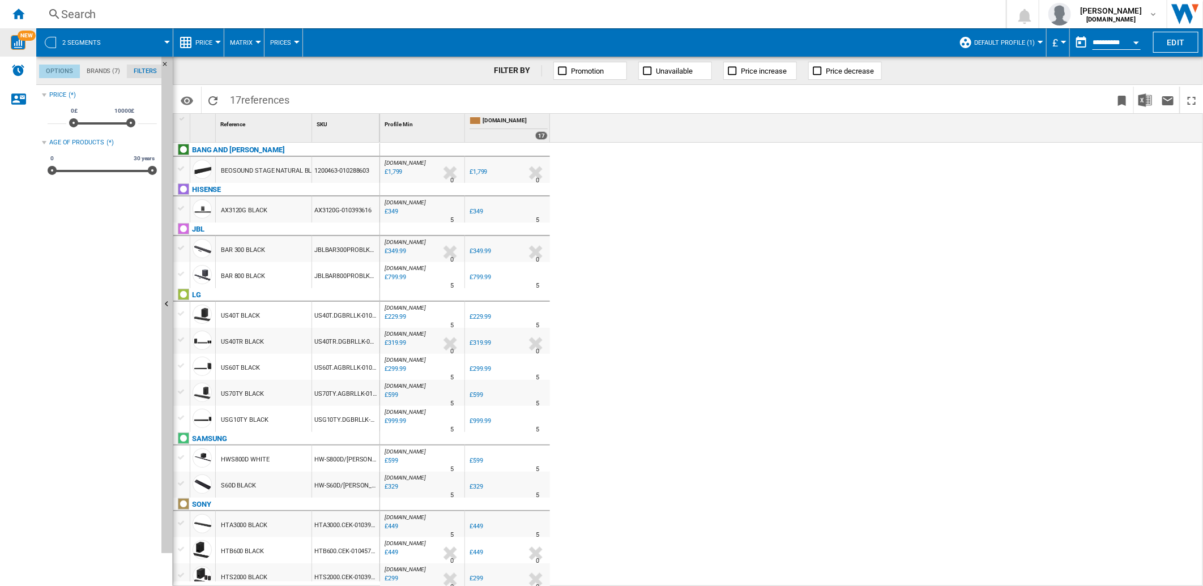
click at [75, 74] on md-tab-item "Options" at bounding box center [59, 72] width 41 height 14
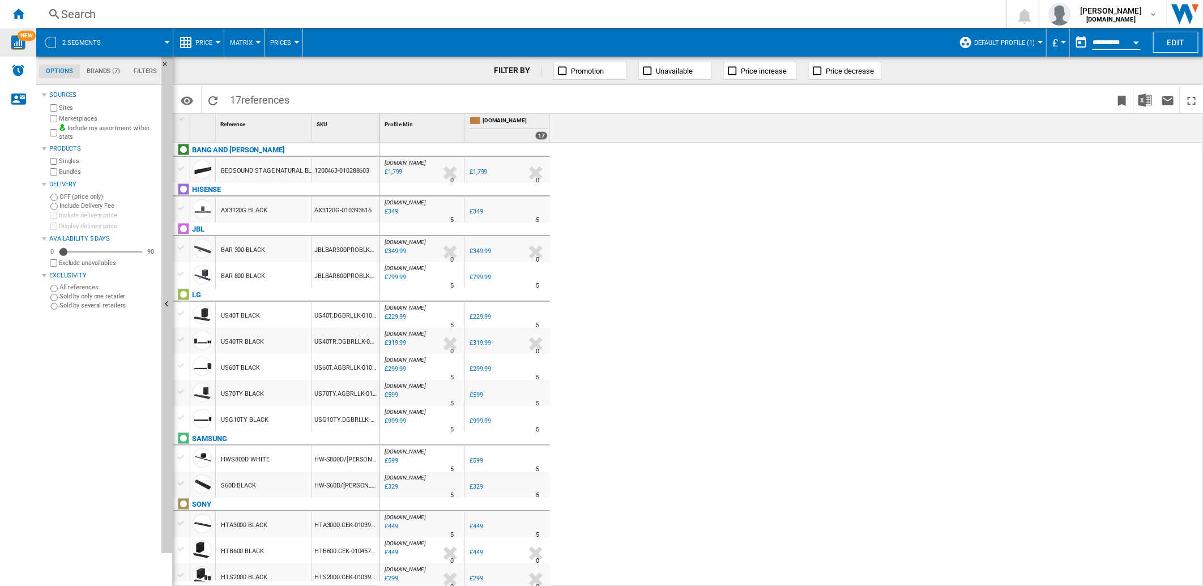
click at [102, 70] on md-tab-item "Brands (7)" at bounding box center [103, 72] width 47 height 14
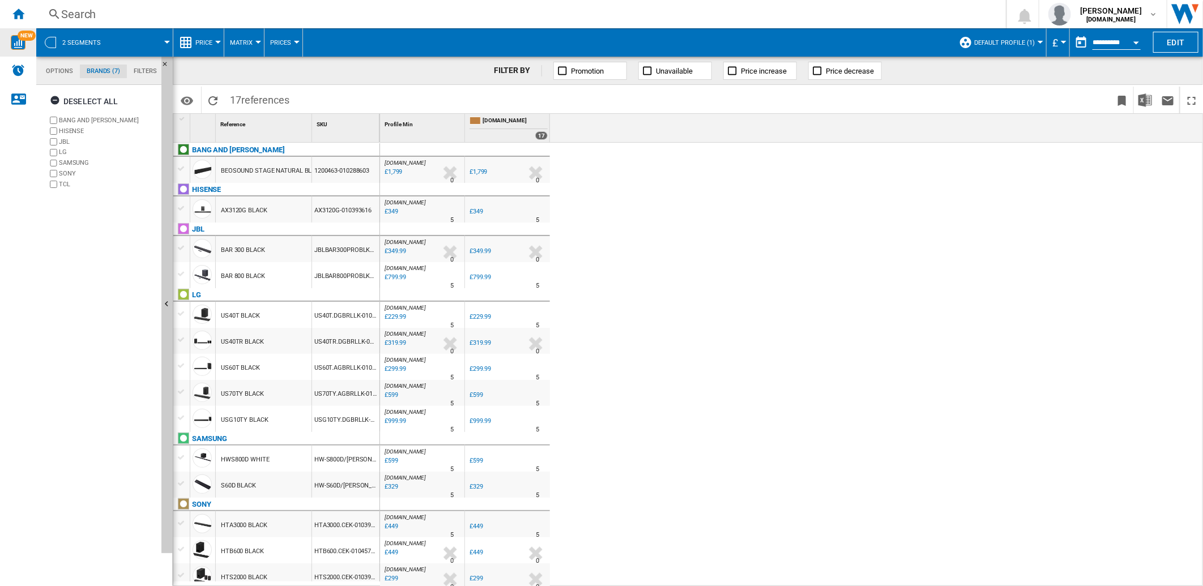
scroll to position [43, 0]
click at [64, 71] on md-tab-item "Options" at bounding box center [59, 72] width 41 height 14
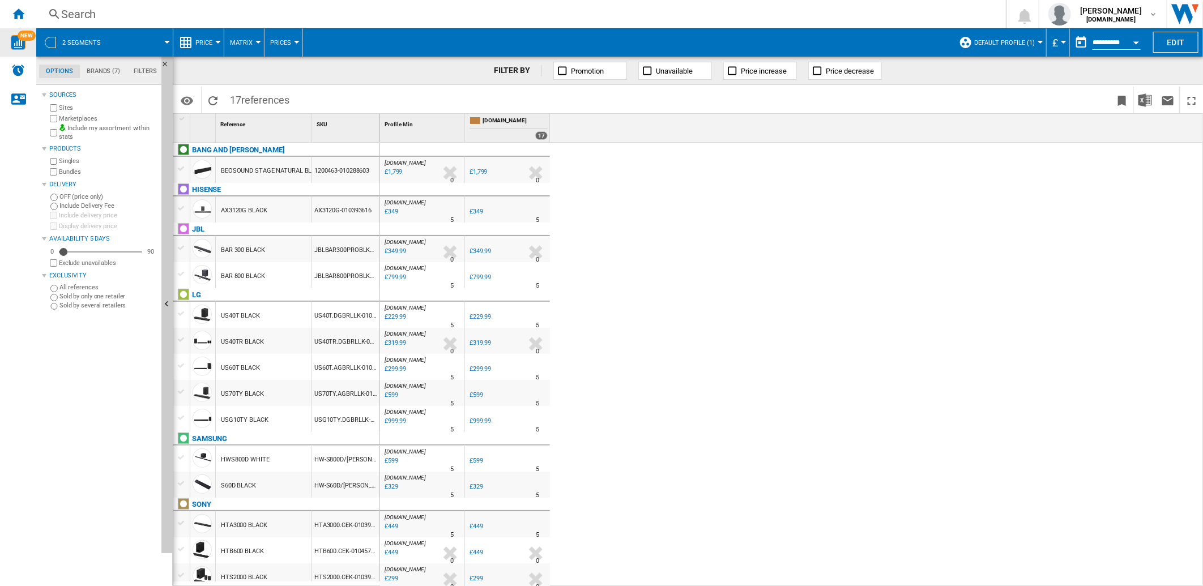
click at [163, 41] on span at bounding box center [142, 42] width 50 height 28
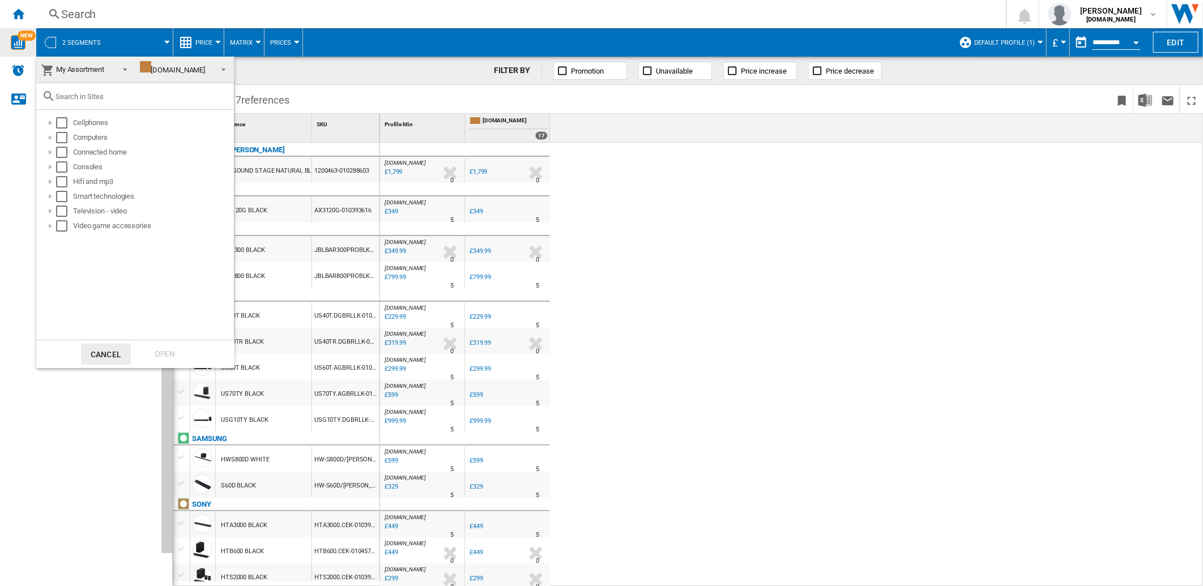
click at [122, 71] on span at bounding box center [122, 69] width 14 height 16
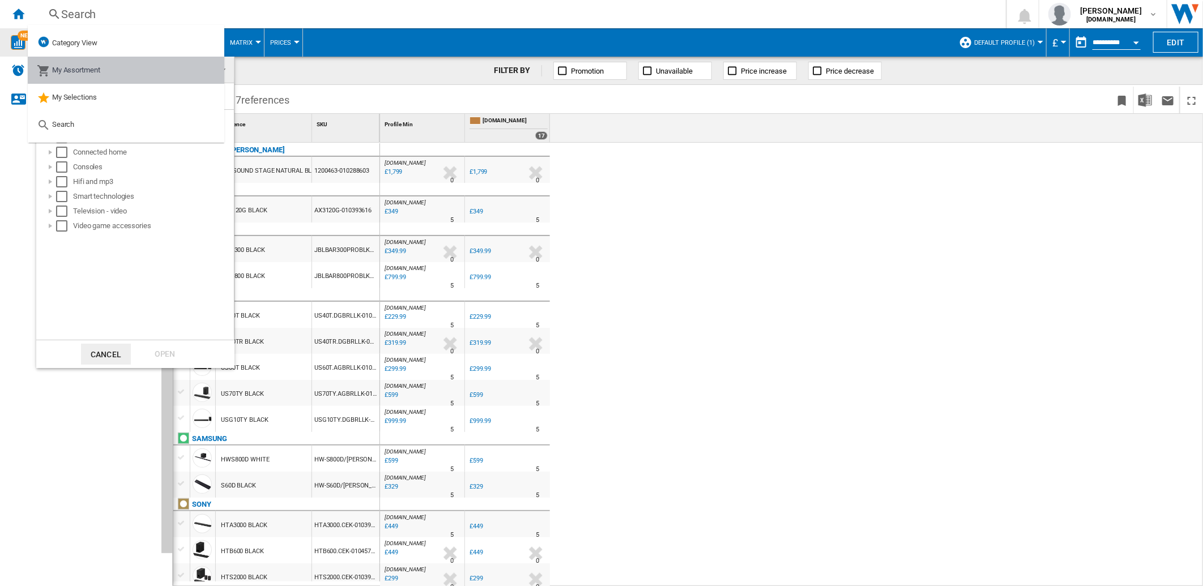
click at [122, 71] on md-option "My Assortment" at bounding box center [126, 70] width 197 height 27
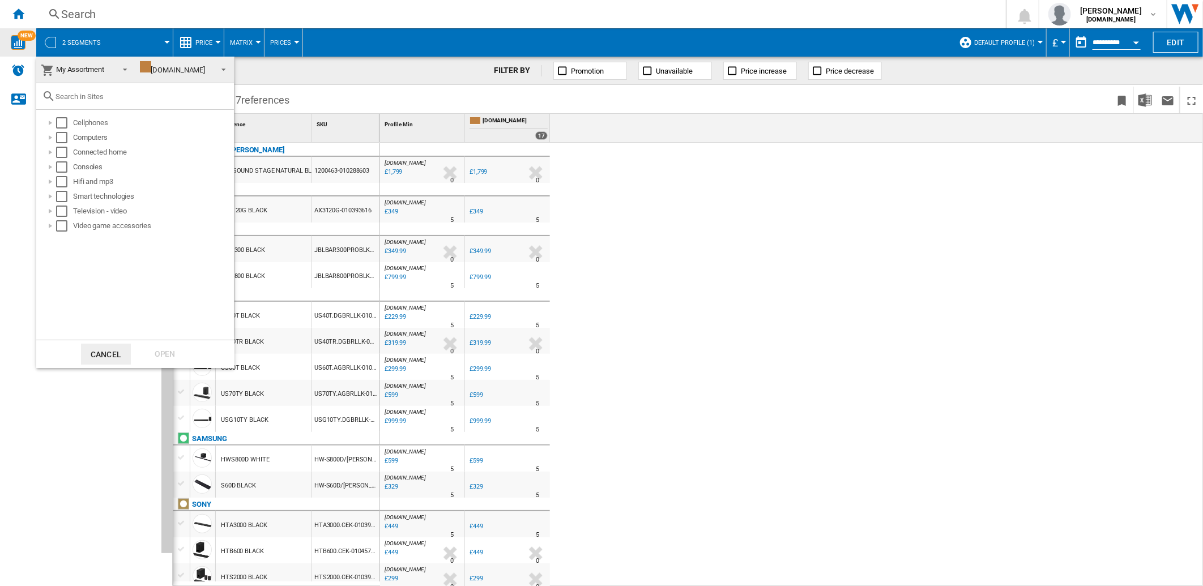
click at [221, 67] on span at bounding box center [221, 69] width 14 height 16
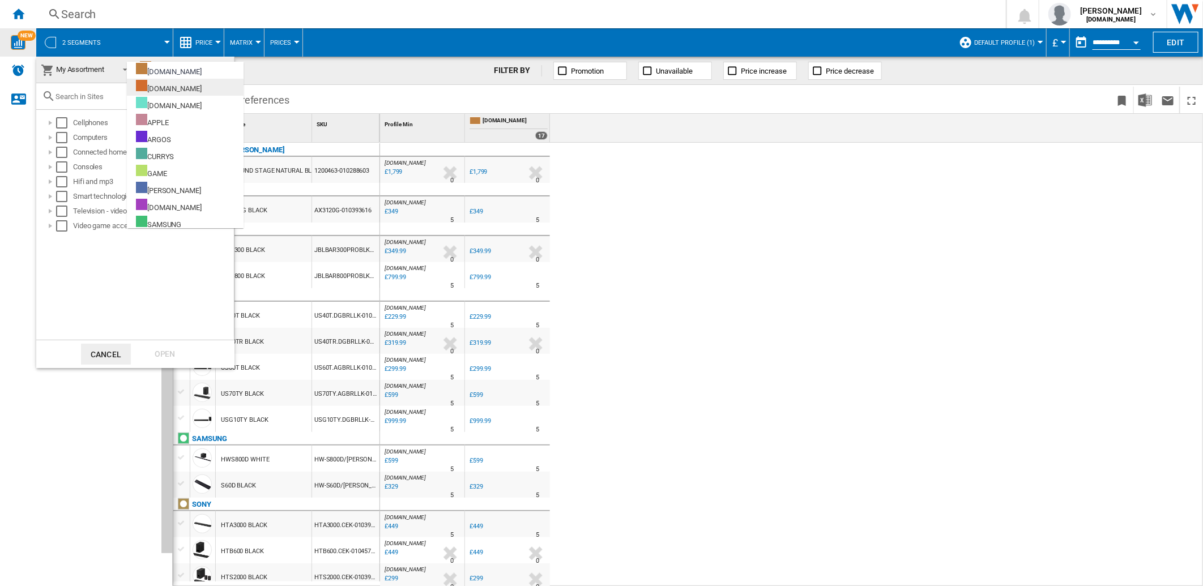
click at [196, 91] on div "[DOMAIN_NAME]" at bounding box center [169, 87] width 66 height 14
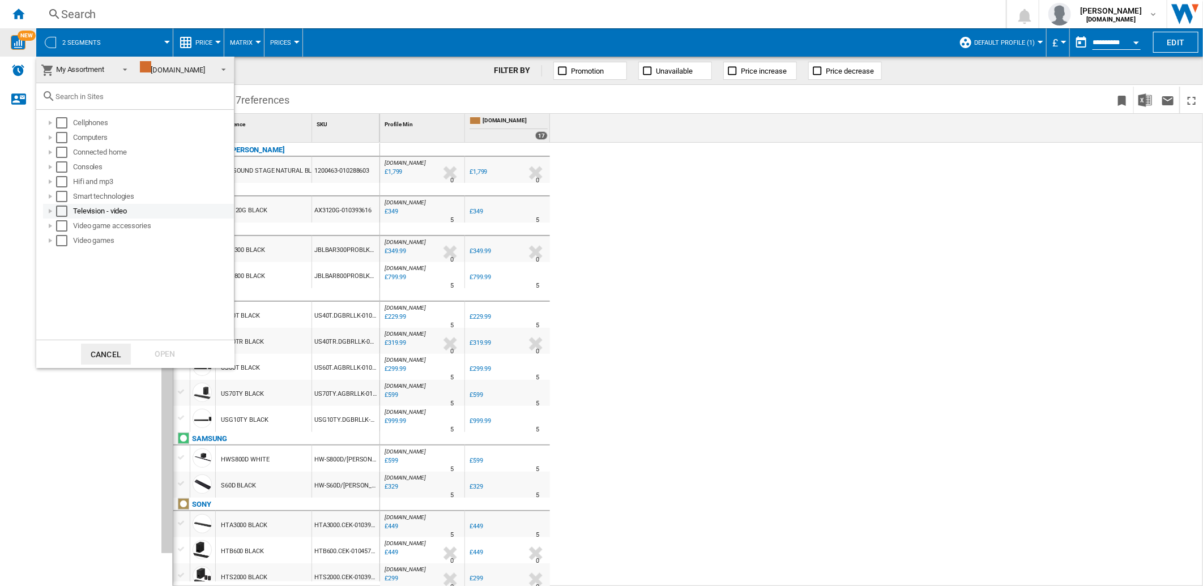
click at [63, 207] on div "Select" at bounding box center [61, 211] width 11 height 11
click at [172, 352] on div "Open" at bounding box center [165, 354] width 50 height 21
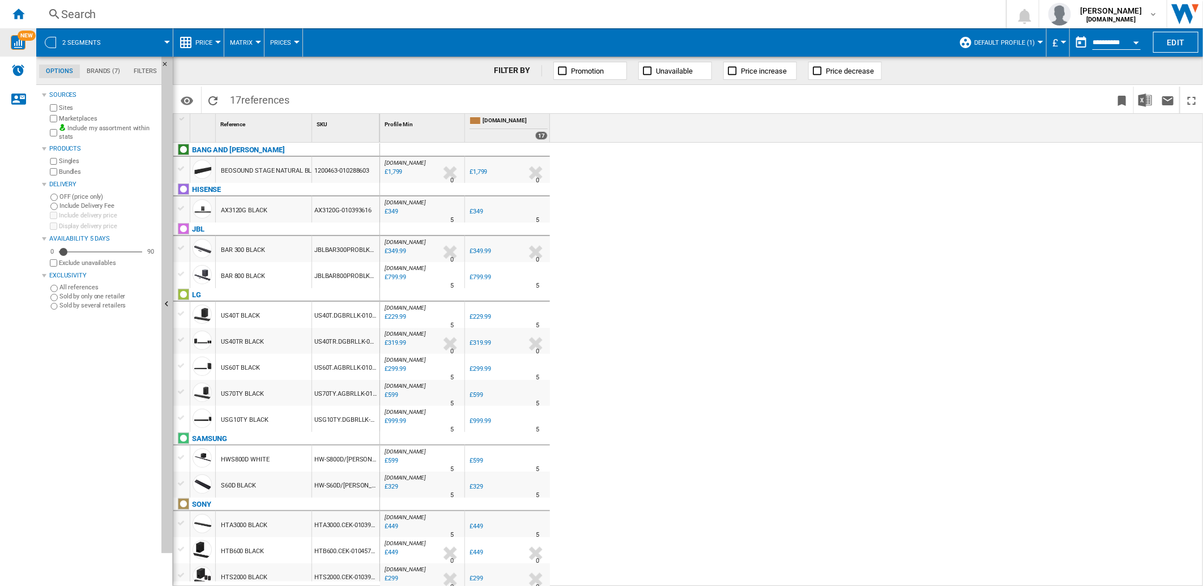
click at [1029, 42] on span "Default profile (1)" at bounding box center [1004, 42] width 61 height 7
click at [1022, 88] on md-radio-button "All websites (13)" at bounding box center [1018, 89] width 100 height 11
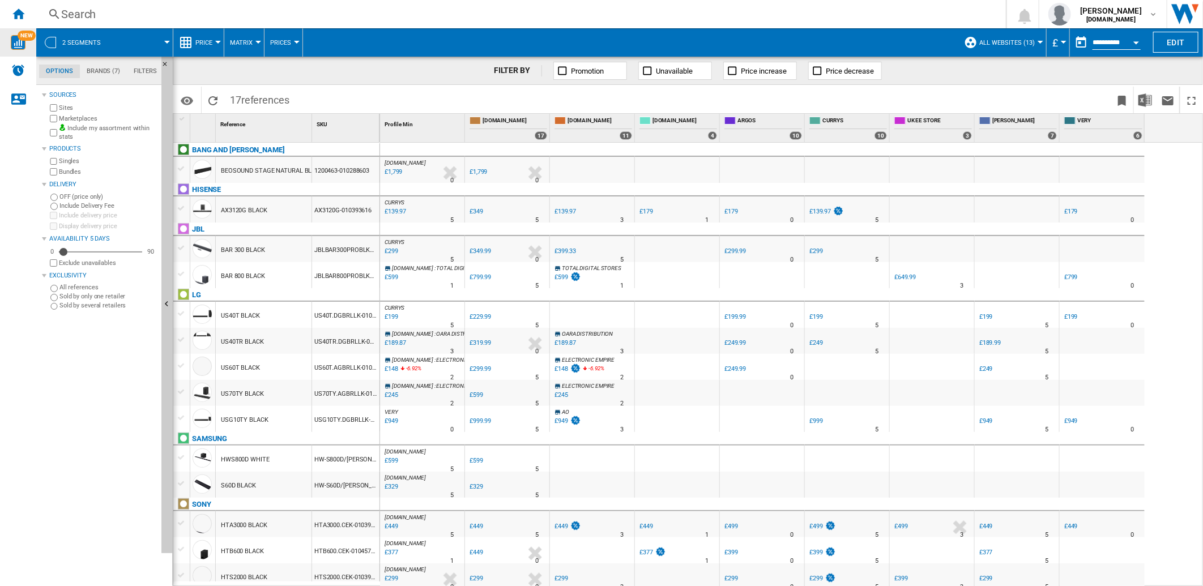
click at [167, 41] on div at bounding box center [167, 42] width 6 height 3
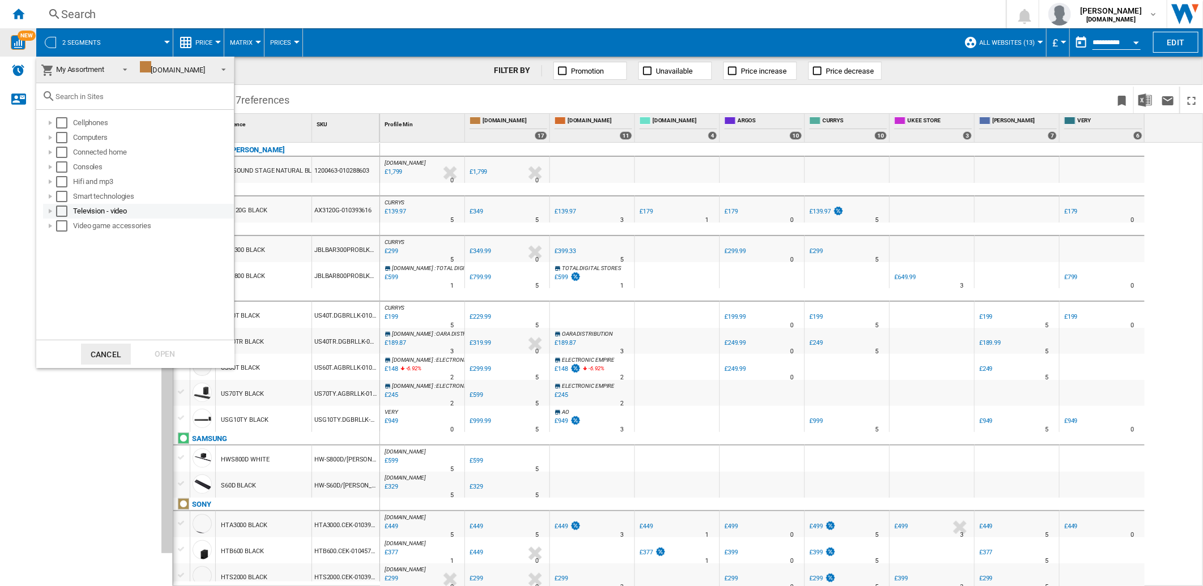
click at [54, 210] on div at bounding box center [50, 211] width 11 height 11
click at [51, 270] on ol "Tv & sport Apple tv 4k Buy sky stream Explore ee tv Explore sky stream Sky stre…" at bounding box center [138, 278] width 191 height 118
click at [122, 68] on span at bounding box center [122, 69] width 14 height 16
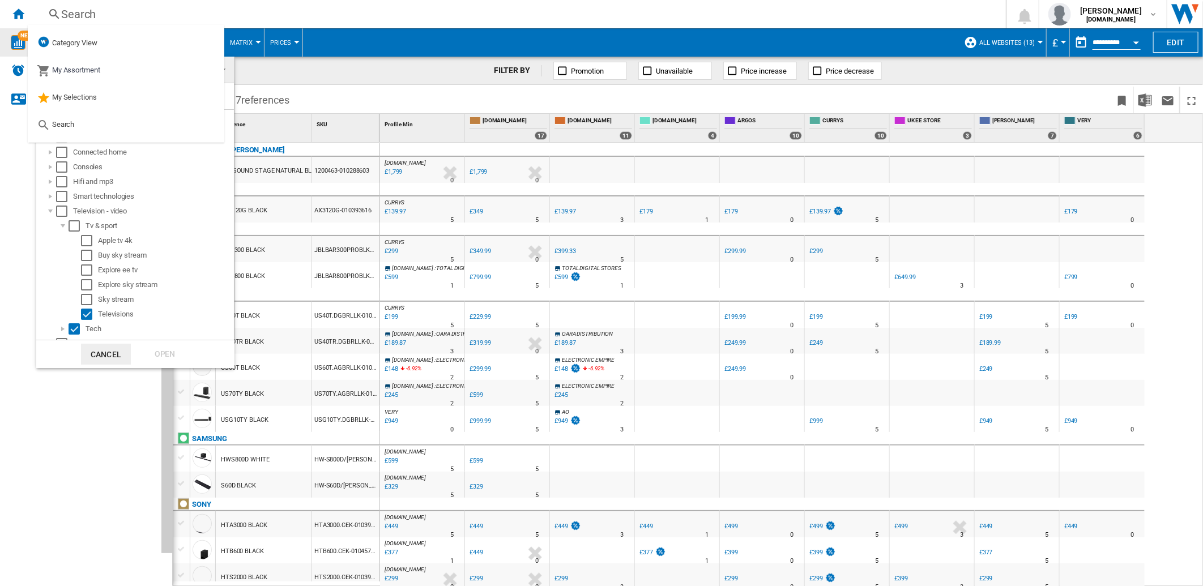
click at [122, 68] on md-option "My Assortment" at bounding box center [126, 70] width 197 height 27
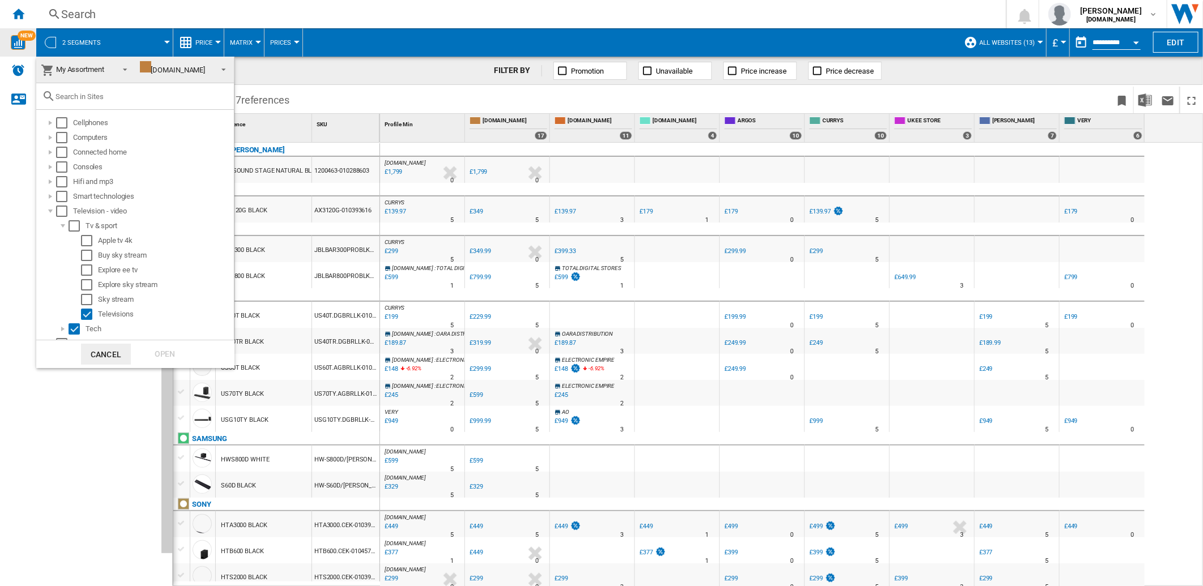
click at [122, 68] on span at bounding box center [122, 69] width 14 height 16
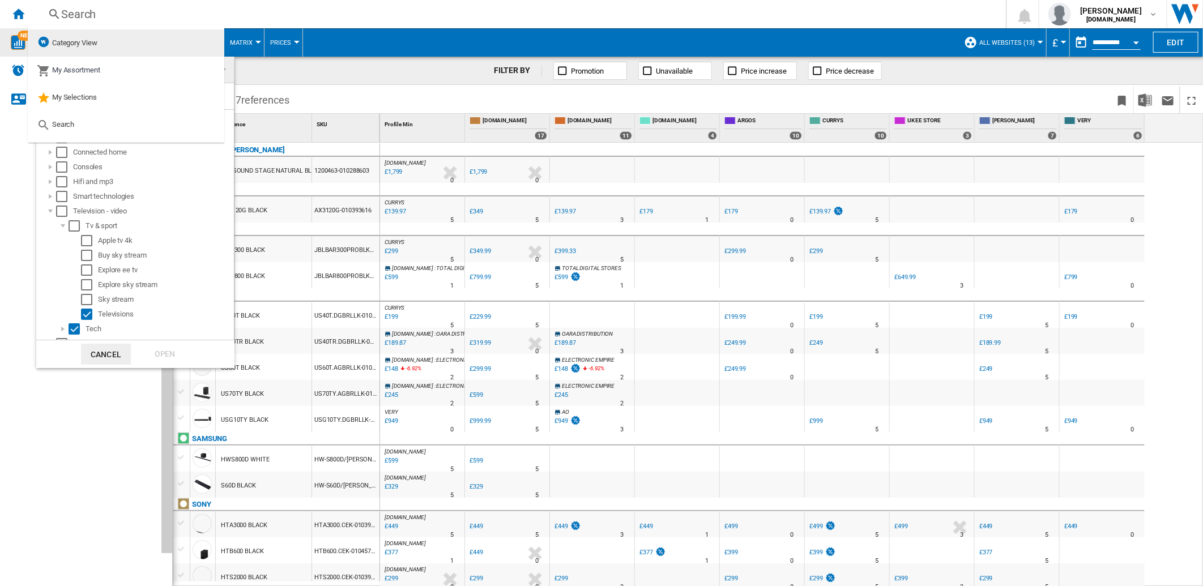
click at [112, 37] on md-option "Category View" at bounding box center [126, 42] width 197 height 27
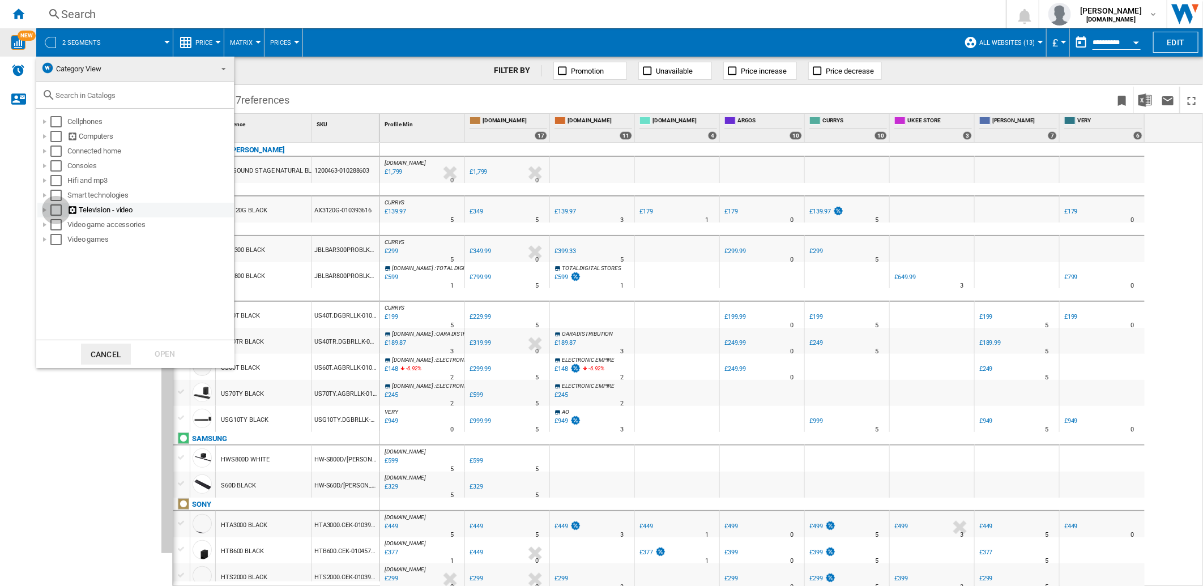
click at [54, 208] on div "Select" at bounding box center [55, 209] width 11 height 11
click at [44, 211] on div at bounding box center [44, 209] width 11 height 11
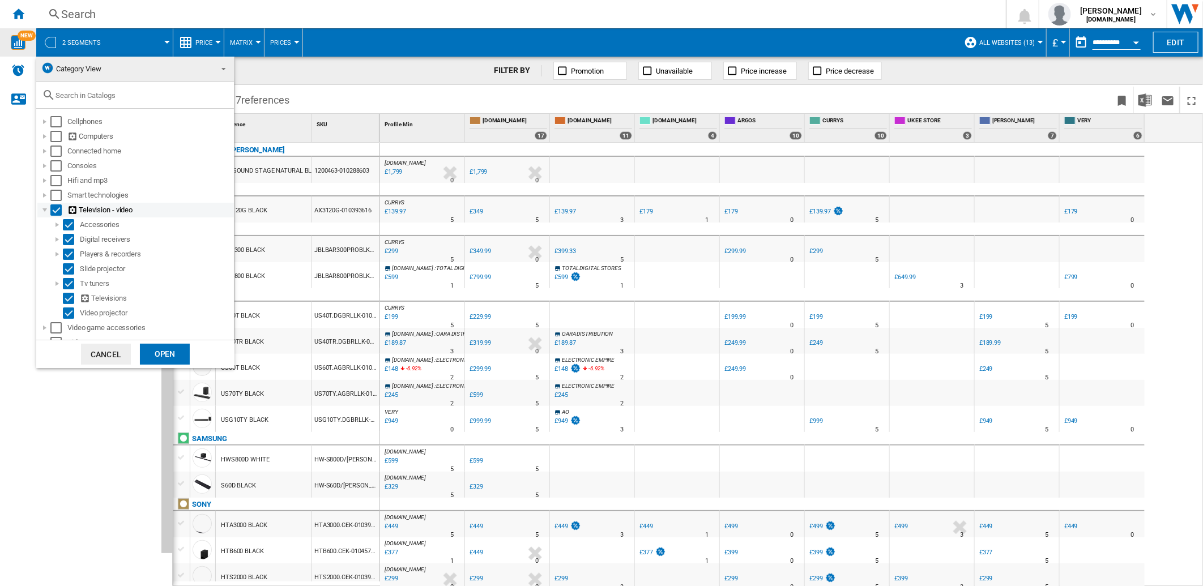
click at [56, 206] on div "Select" at bounding box center [55, 209] width 11 height 11
click at [70, 301] on div "Select" at bounding box center [68, 298] width 11 height 11
click at [155, 347] on div "Open" at bounding box center [165, 354] width 50 height 21
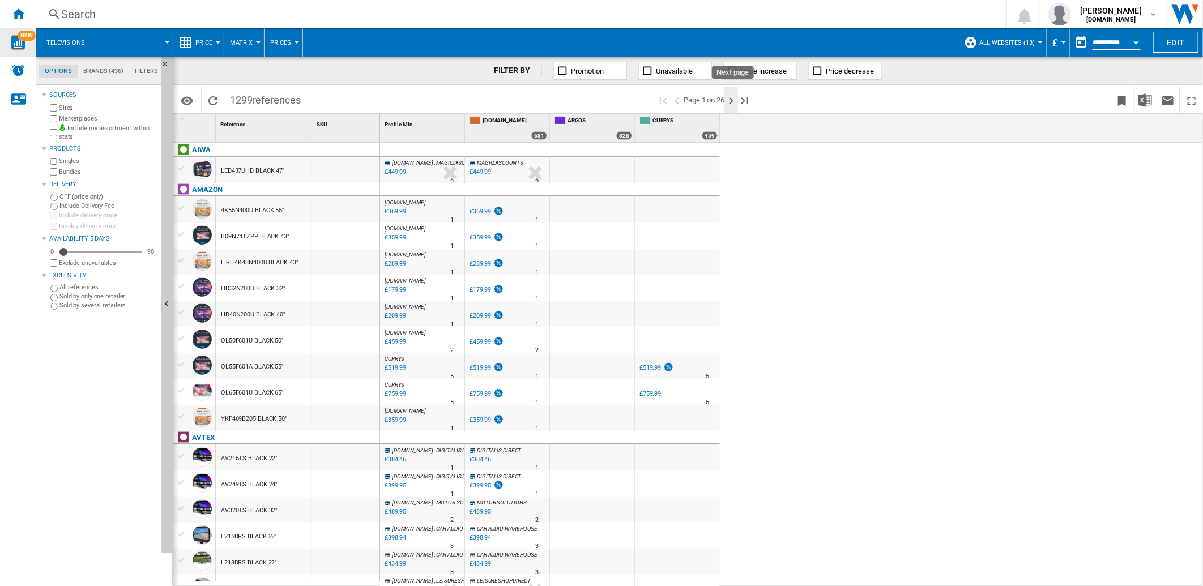
click at [735, 101] on ng-md-icon "Next page" at bounding box center [732, 101] width 14 height 14
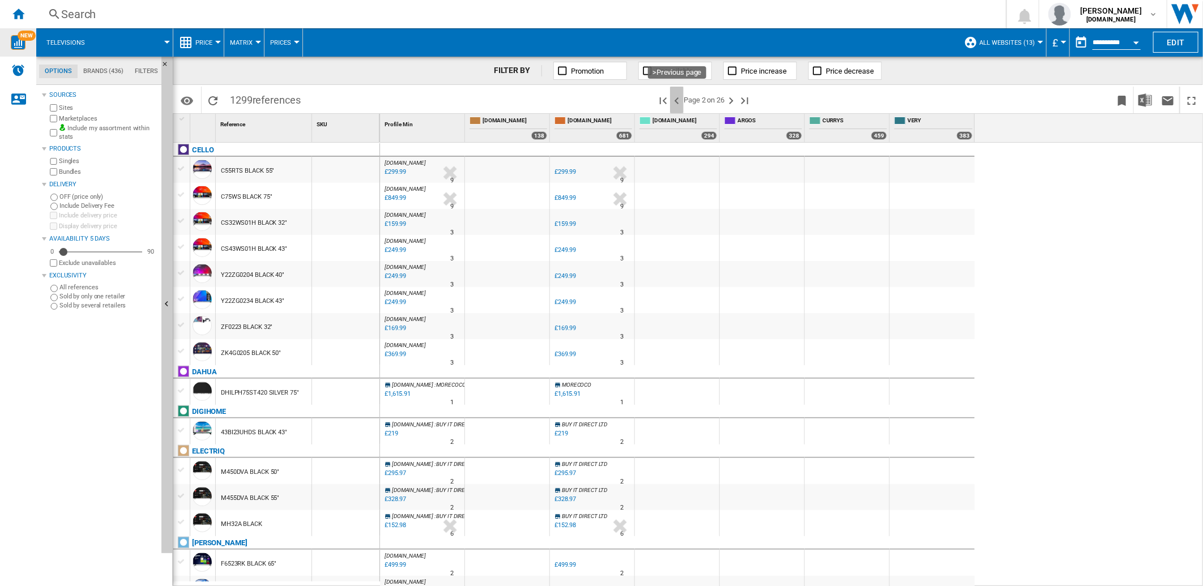
click at [681, 101] on ng-md-icon ">Previous page" at bounding box center [677, 101] width 14 height 14
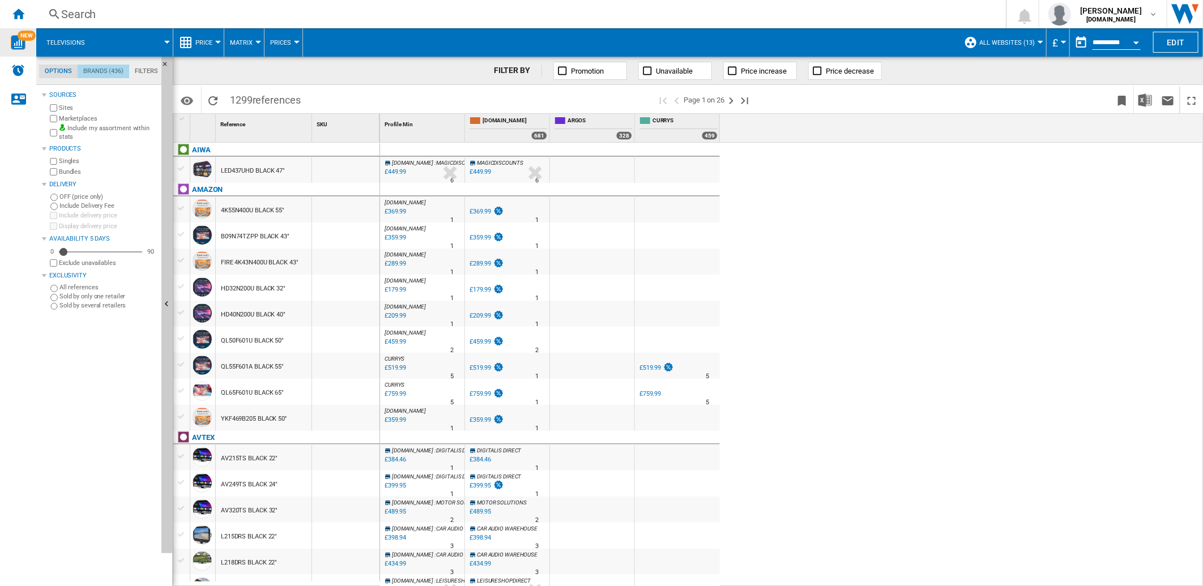
click at [121, 71] on md-tab-item "Brands (436)" at bounding box center [104, 72] width 52 height 14
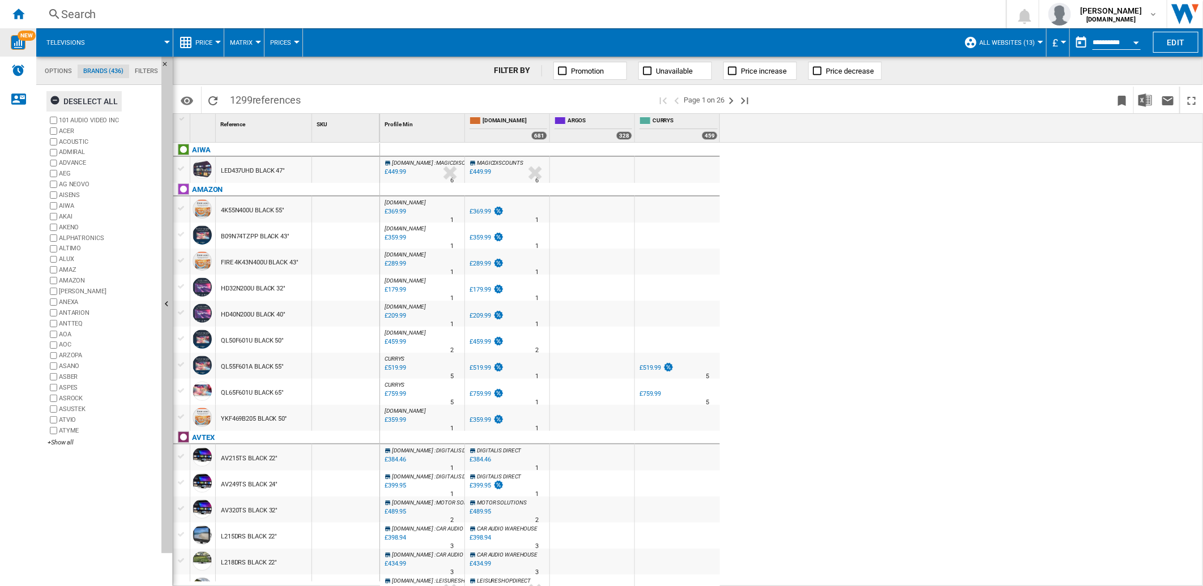
click at [57, 103] on ng-md-icon "button" at bounding box center [57, 102] width 14 height 14
click at [71, 443] on div "+Show all" at bounding box center [102, 442] width 109 height 8
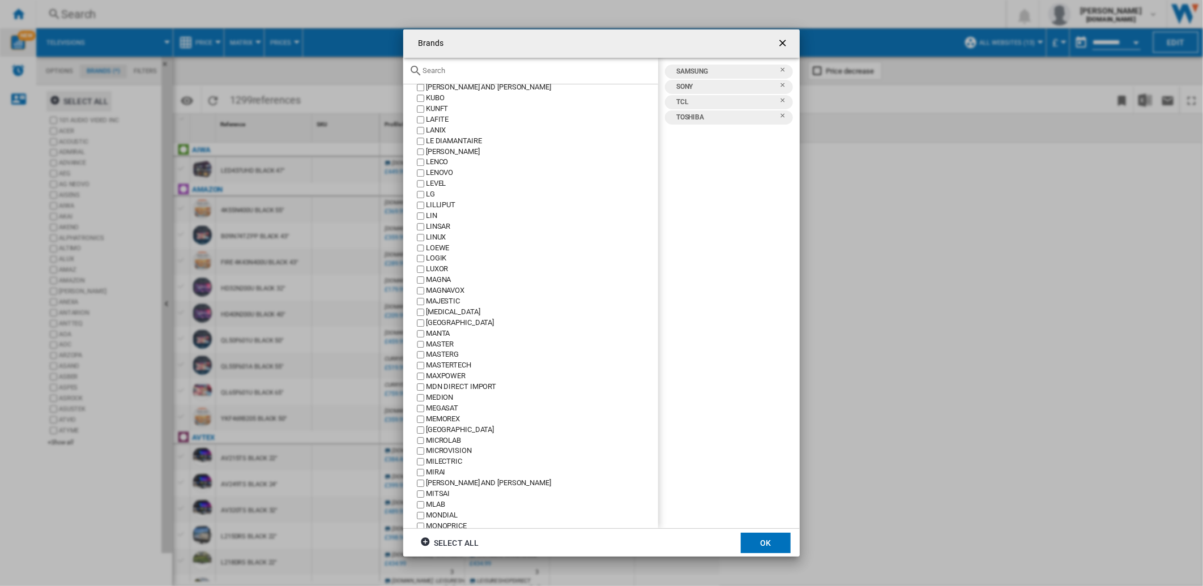
scroll to position [2014, 0]
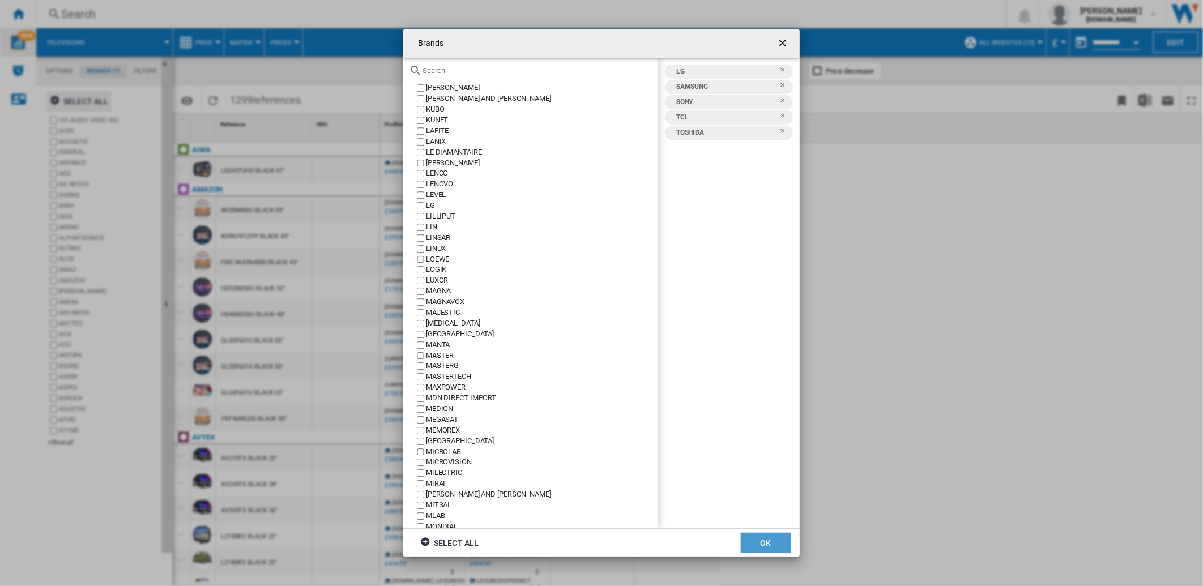
click at [749, 540] on button "OK" at bounding box center [766, 543] width 50 height 20
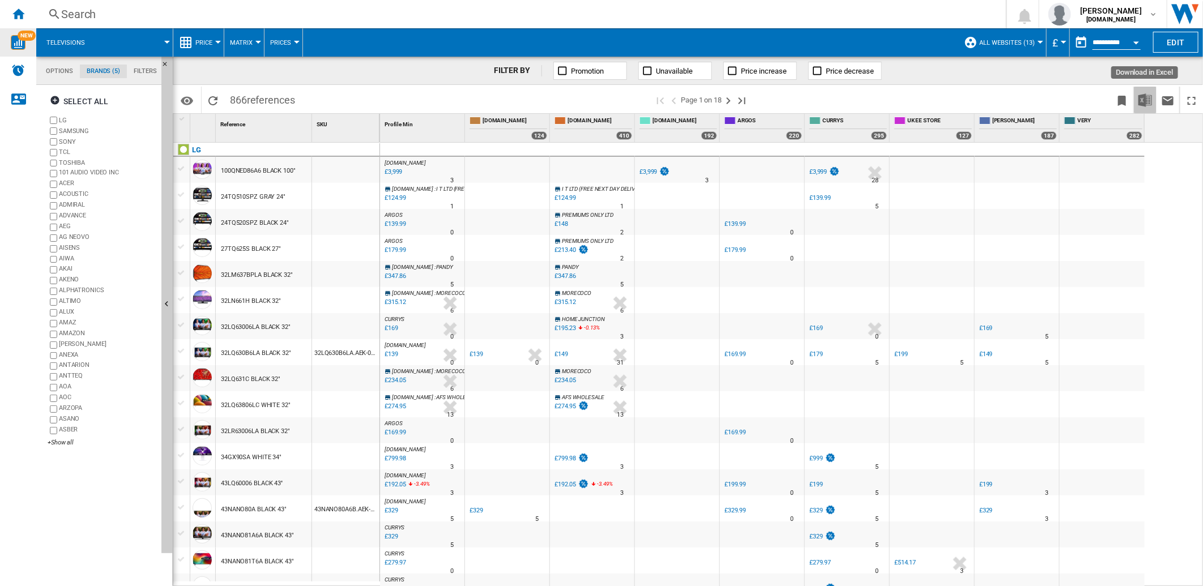
click at [1139, 103] on img "Download in Excel" at bounding box center [1146, 100] width 14 height 14
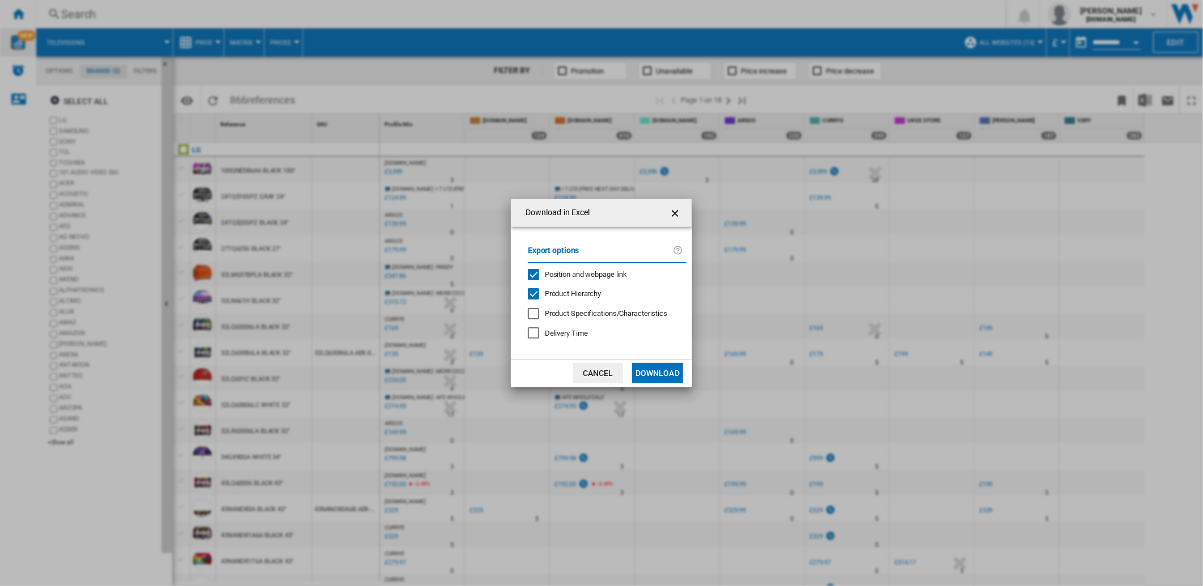
click at [646, 370] on button "Download" at bounding box center [657, 373] width 51 height 20
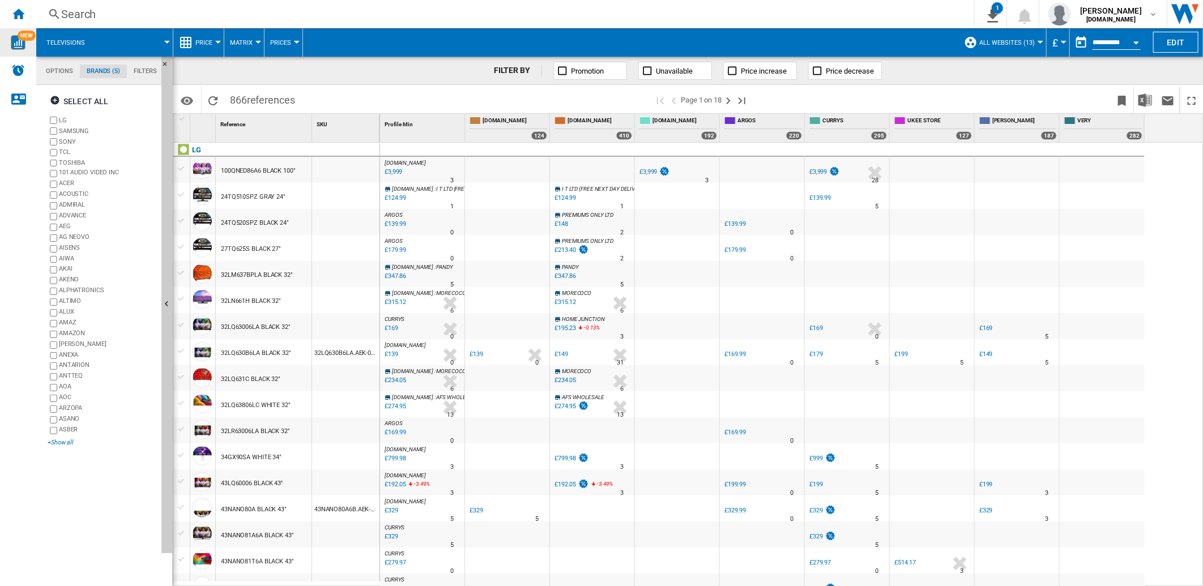
click at [68, 446] on div "+Show all" at bounding box center [102, 442] width 109 height 8
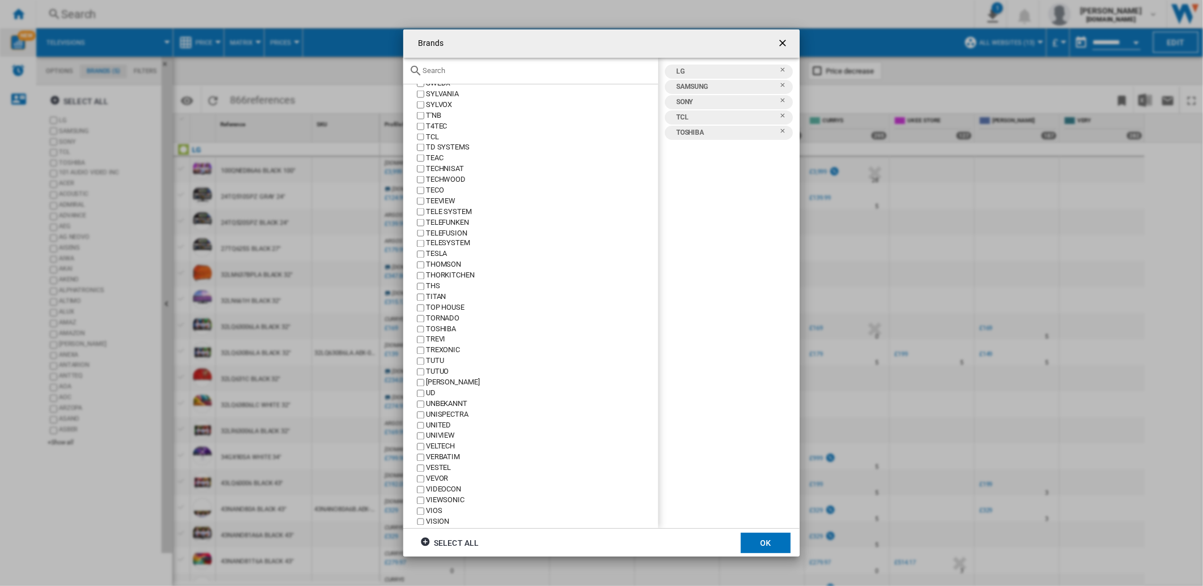
scroll to position [4260, 0]
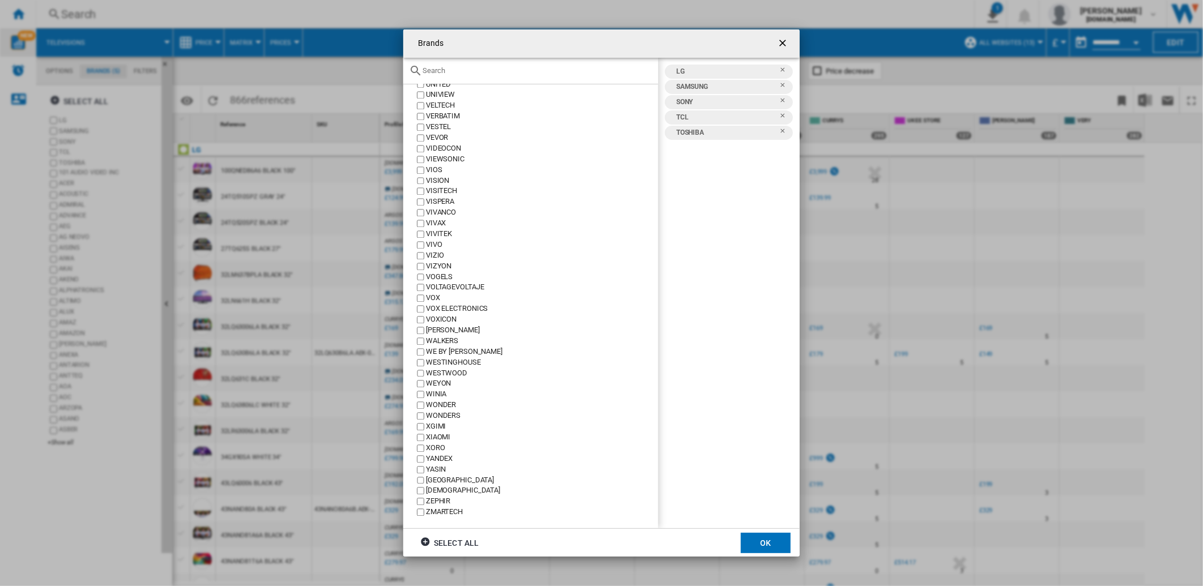
click at [782, 44] on ng-md-icon "getI18NText('BUTTONS.CLOSE_DIALOG')" at bounding box center [784, 44] width 14 height 14
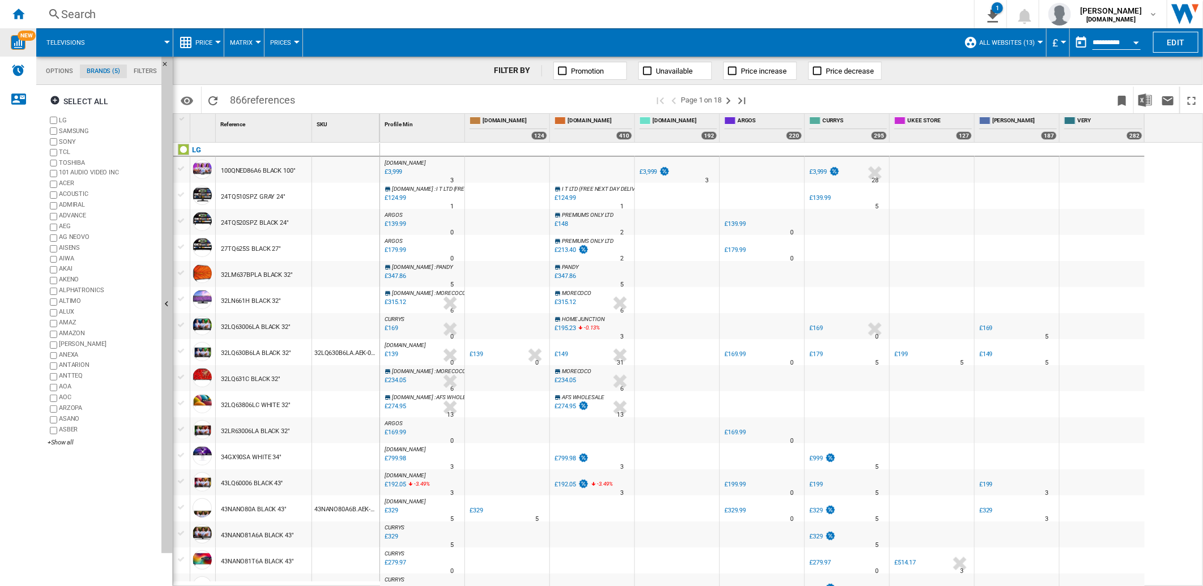
click at [24, 41] on img "WiseCard" at bounding box center [18, 42] width 15 height 15
